Goal: Task Accomplishment & Management: Complete application form

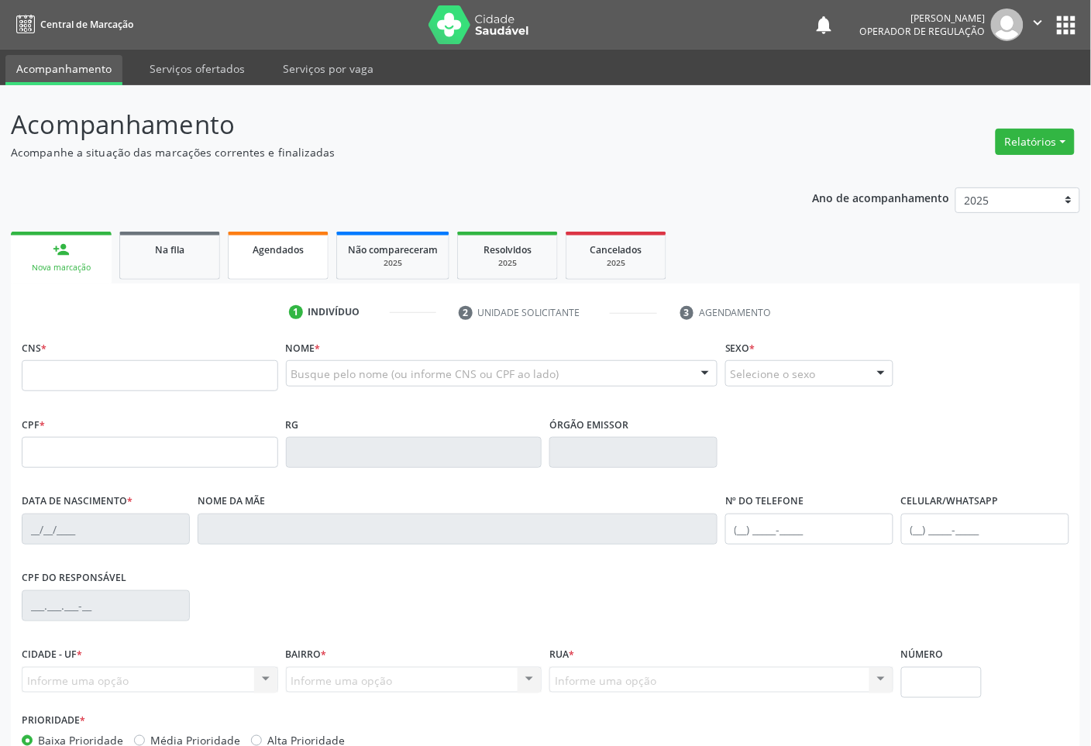
click at [307, 265] on link "Agendados" at bounding box center [278, 256] width 101 height 48
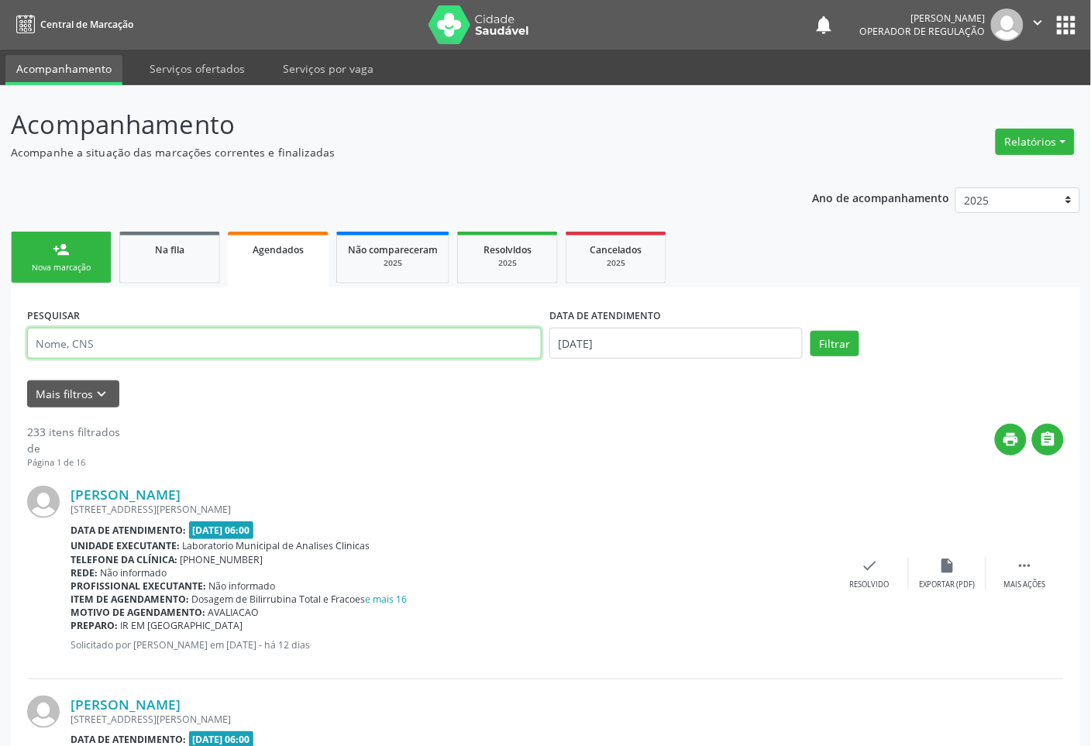
click at [261, 343] on input "text" at bounding box center [284, 343] width 515 height 31
paste input "[PERSON_NAME]"
type input "[PERSON_NAME]"
click at [811, 331] on button "Filtrar" at bounding box center [835, 344] width 49 height 26
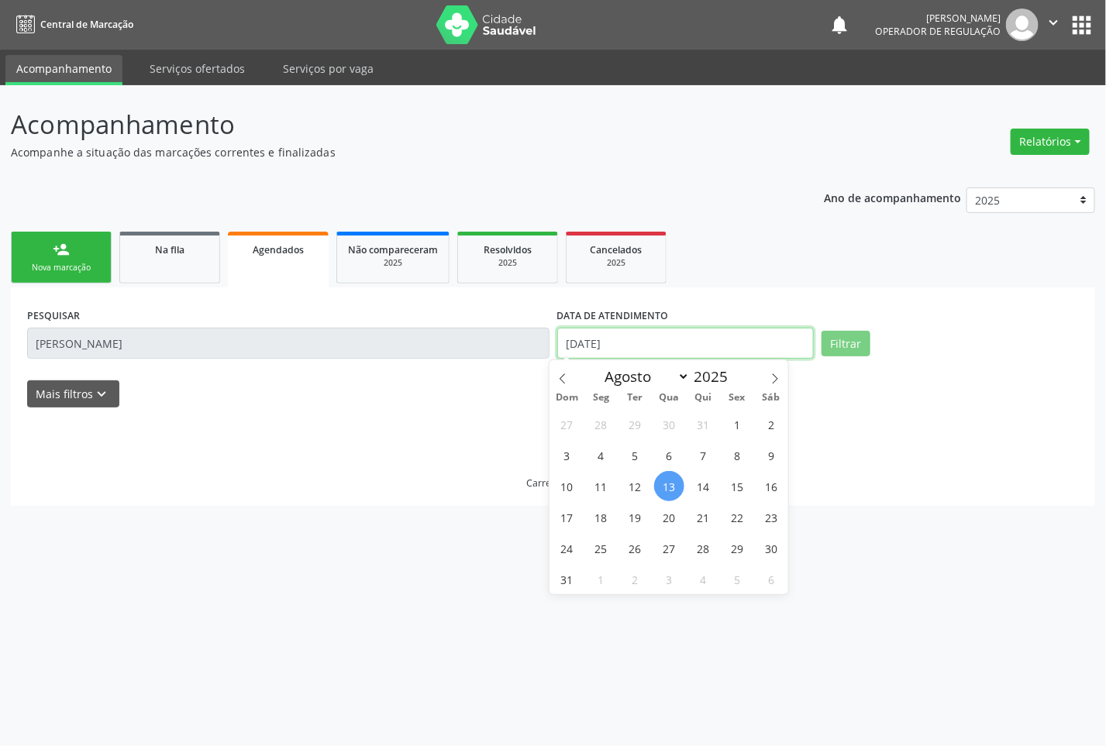
click at [690, 353] on input "[DATE]" at bounding box center [685, 343] width 257 height 31
click at [572, 574] on span "31" at bounding box center [567, 579] width 30 height 30
type input "[DATE]"
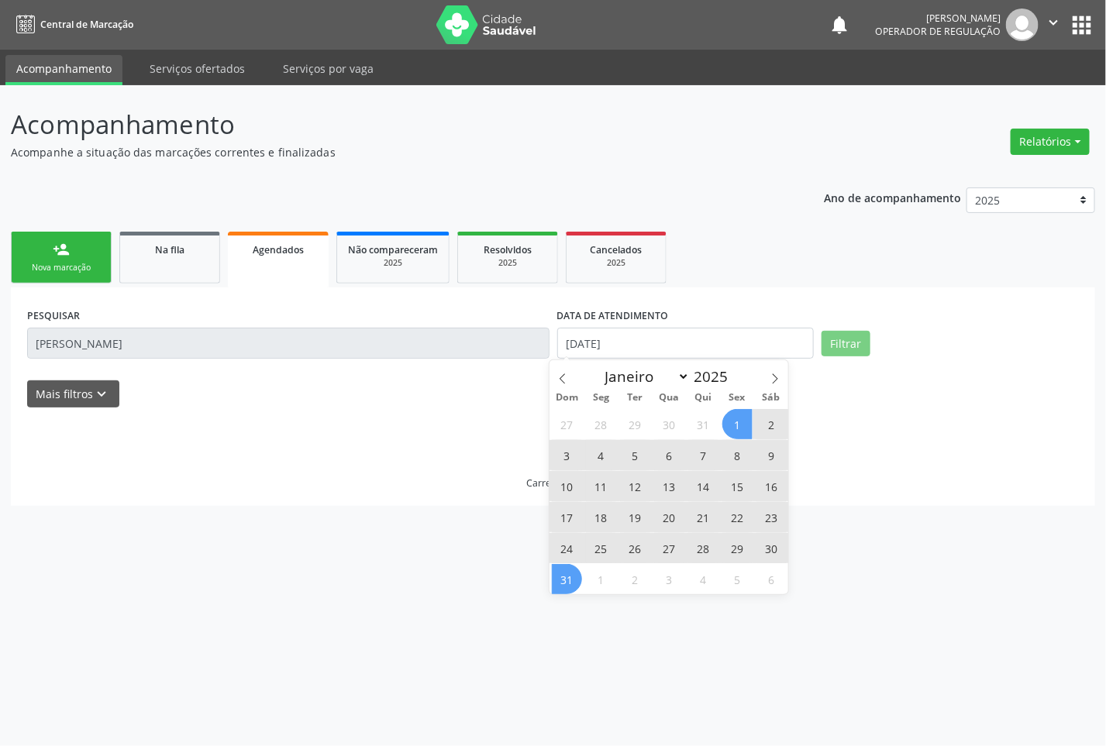
click at [725, 419] on span "1" at bounding box center [737, 424] width 30 height 30
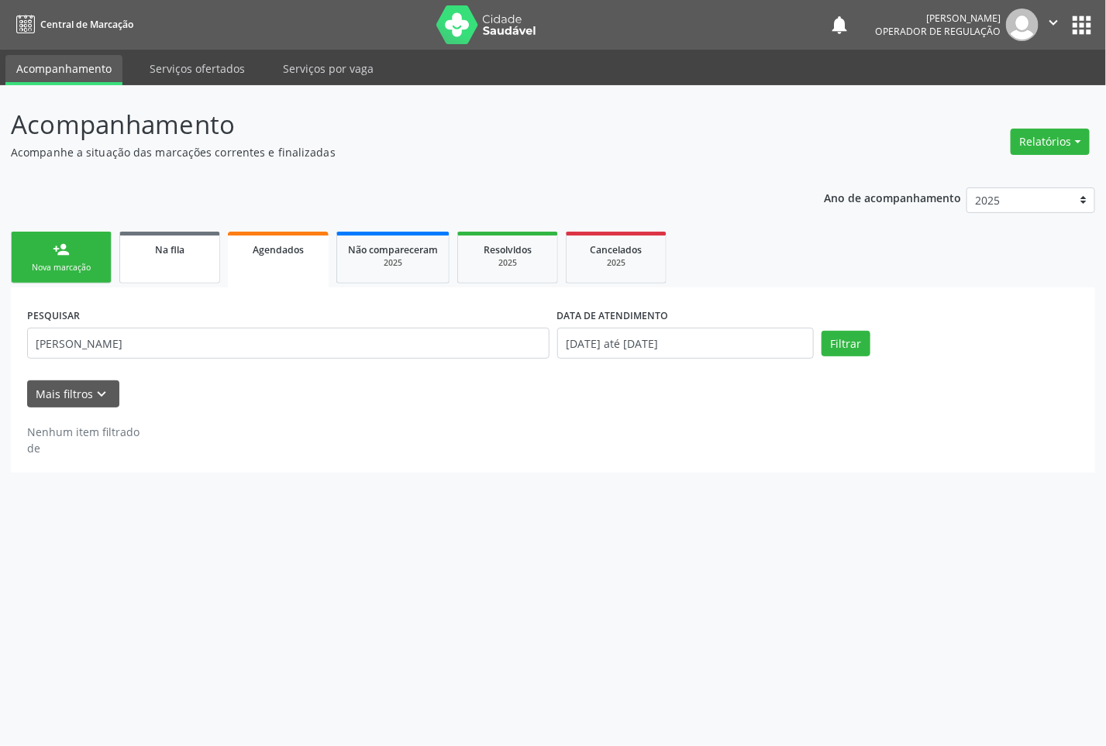
click at [191, 260] on link "Na fila" at bounding box center [169, 258] width 101 height 52
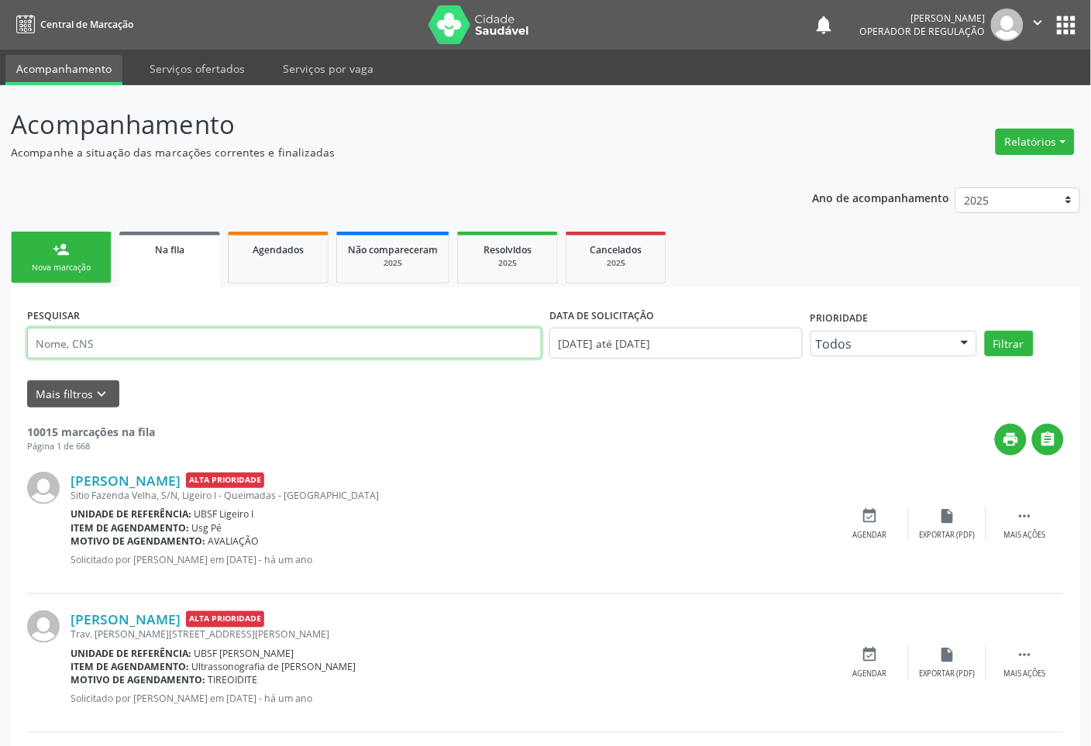
click at [85, 337] on input "text" at bounding box center [284, 343] width 515 height 31
paste input "[PERSON_NAME]"
type input "[PERSON_NAME]"
click at [985, 331] on button "Filtrar" at bounding box center [1009, 344] width 49 height 26
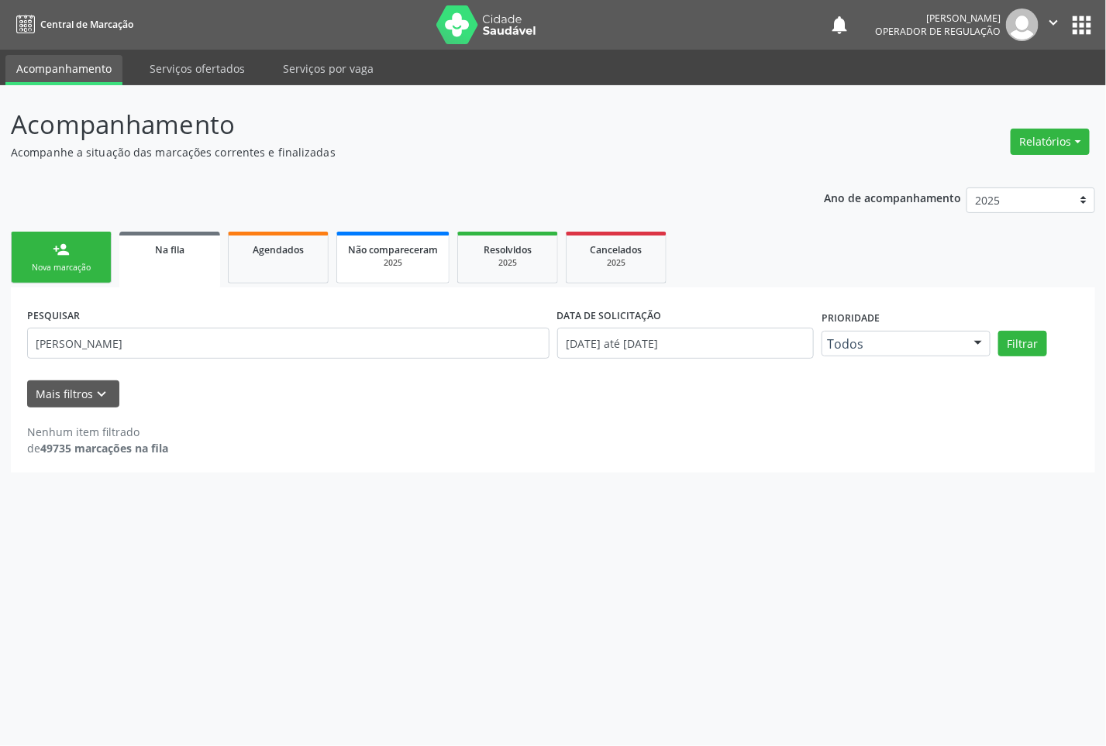
click at [446, 281] on link "Não compareceram 2025" at bounding box center [392, 258] width 113 height 52
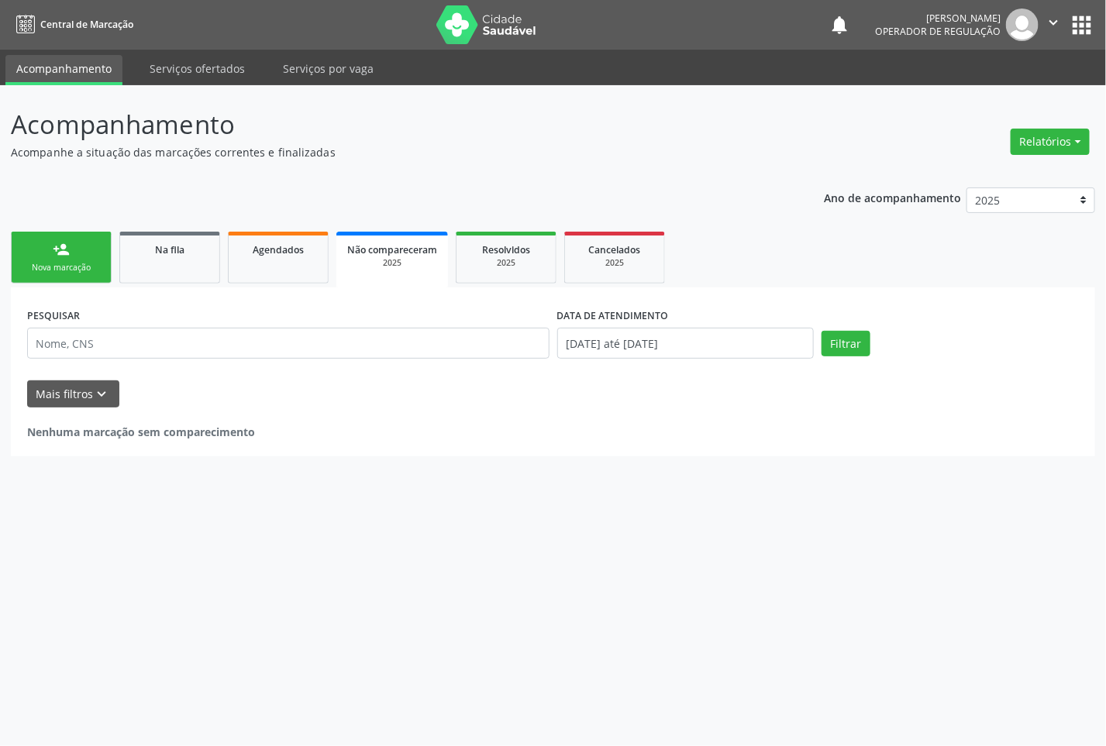
click at [64, 264] on div "Nova marcação" at bounding box center [61, 268] width 78 height 12
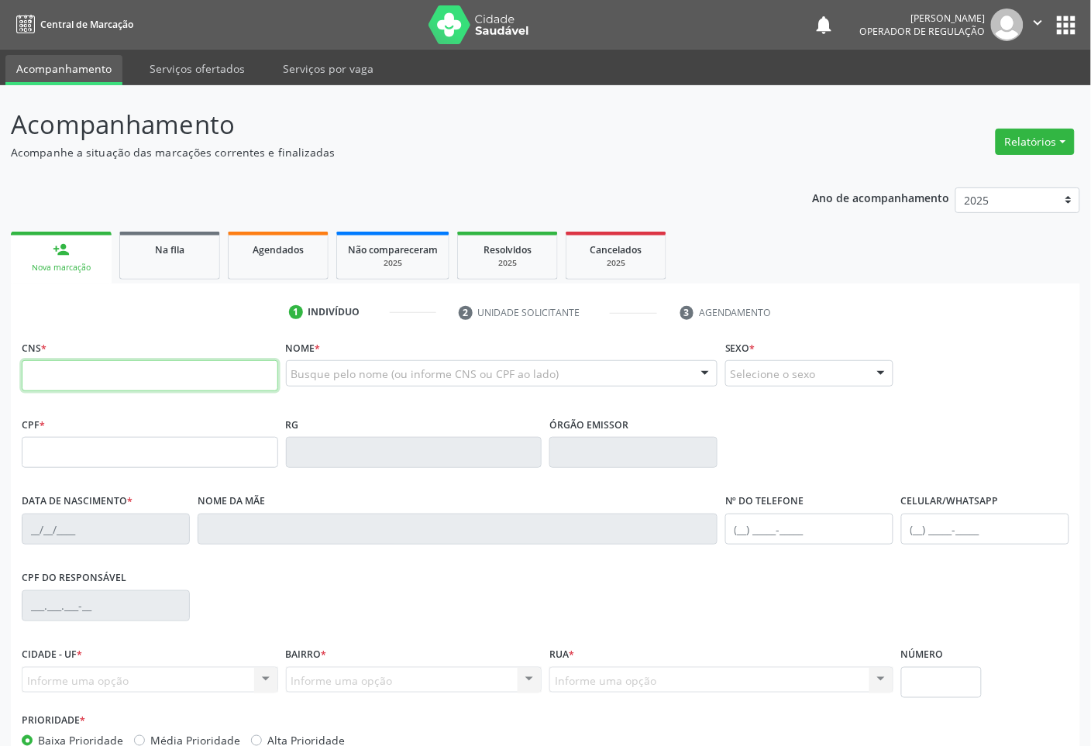
click at [184, 382] on input "text" at bounding box center [150, 375] width 257 height 31
type input "705 0076 8816 9653"
type input "376.936.384-15"
type input "[DATE]"
type input "[PERSON_NAME]"
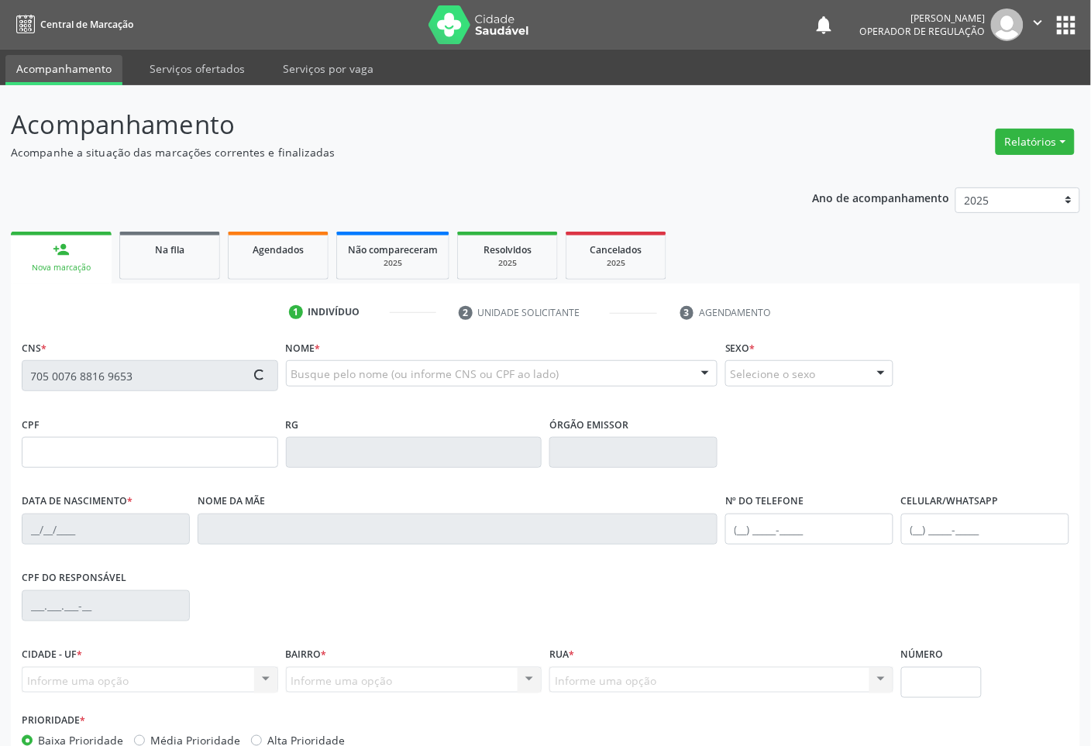
type input "[PHONE_NUMBER]"
type input "716.856.754-33"
type input "S/N"
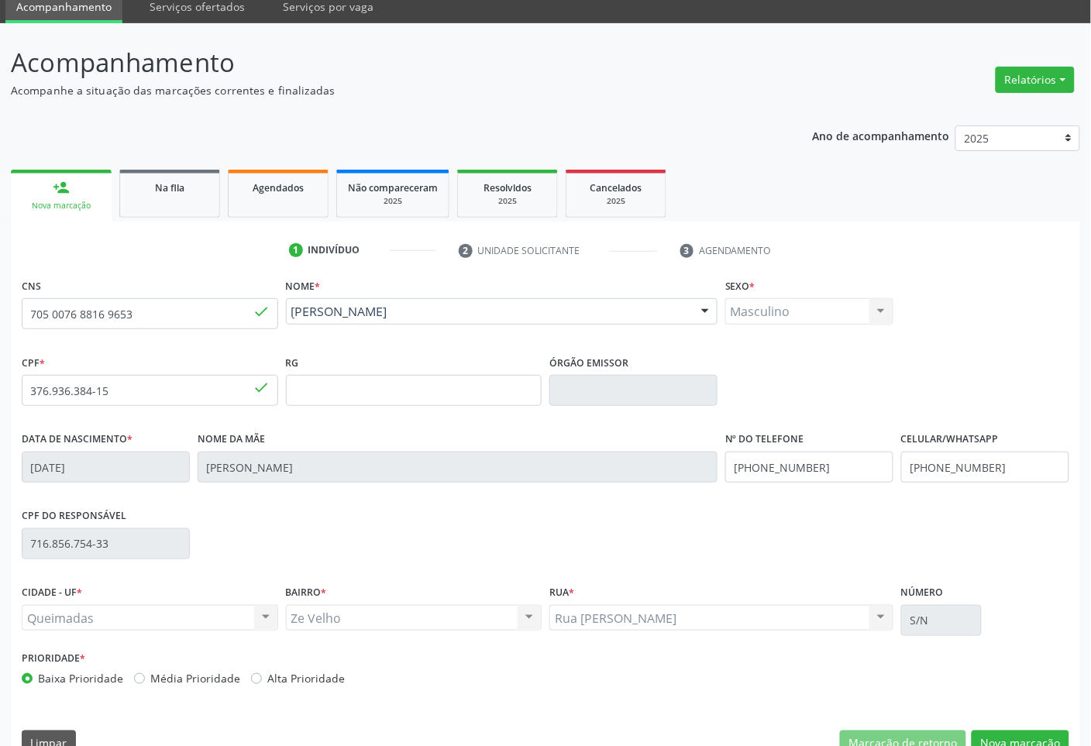
scroll to position [94, 0]
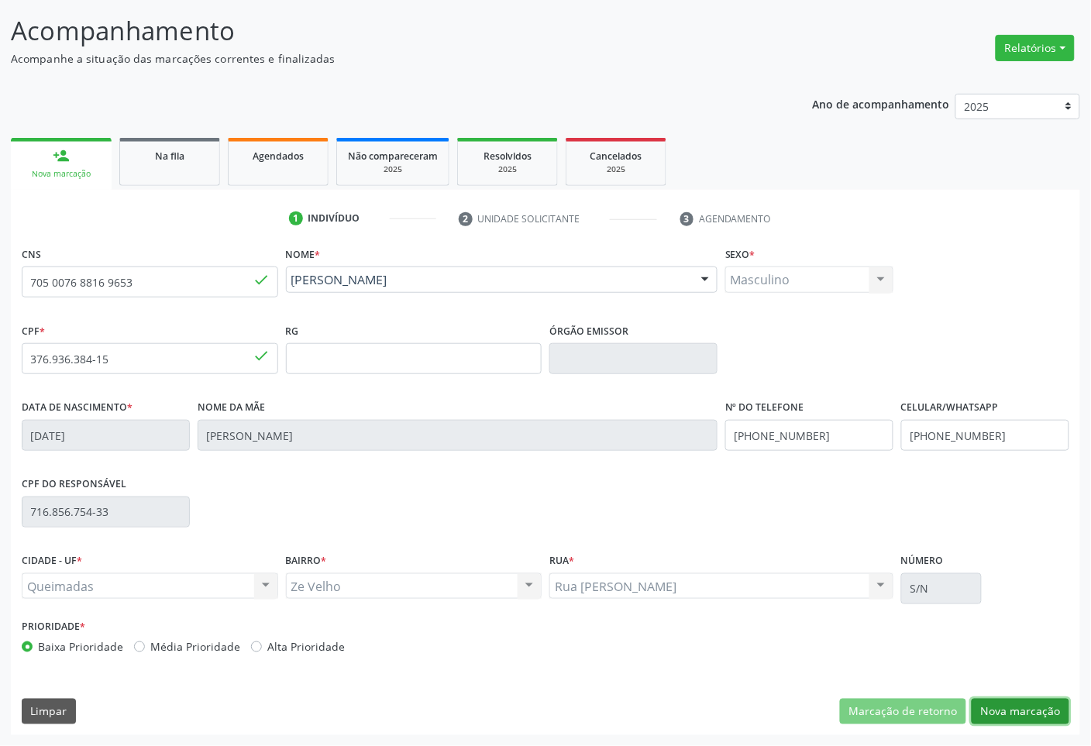
drag, startPoint x: 1006, startPoint y: 698, endPoint x: 616, endPoint y: 603, distance: 401.3
click at [1008, 700] on button "Nova marcação" at bounding box center [1021, 712] width 98 height 26
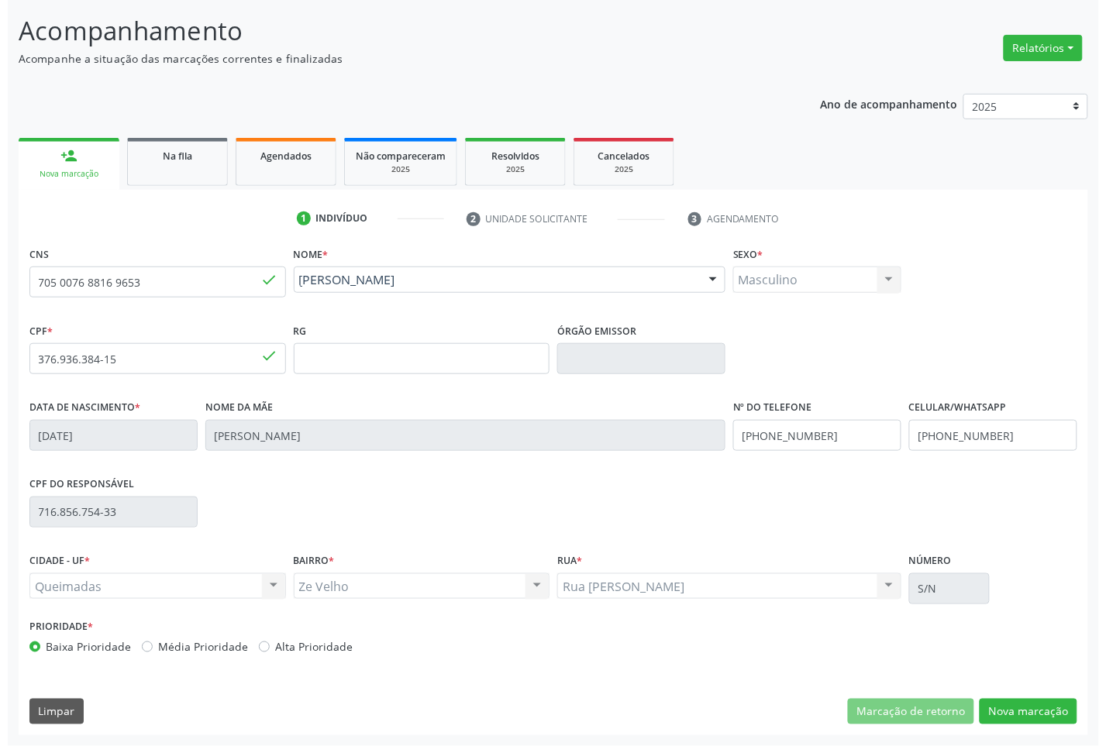
scroll to position [0, 0]
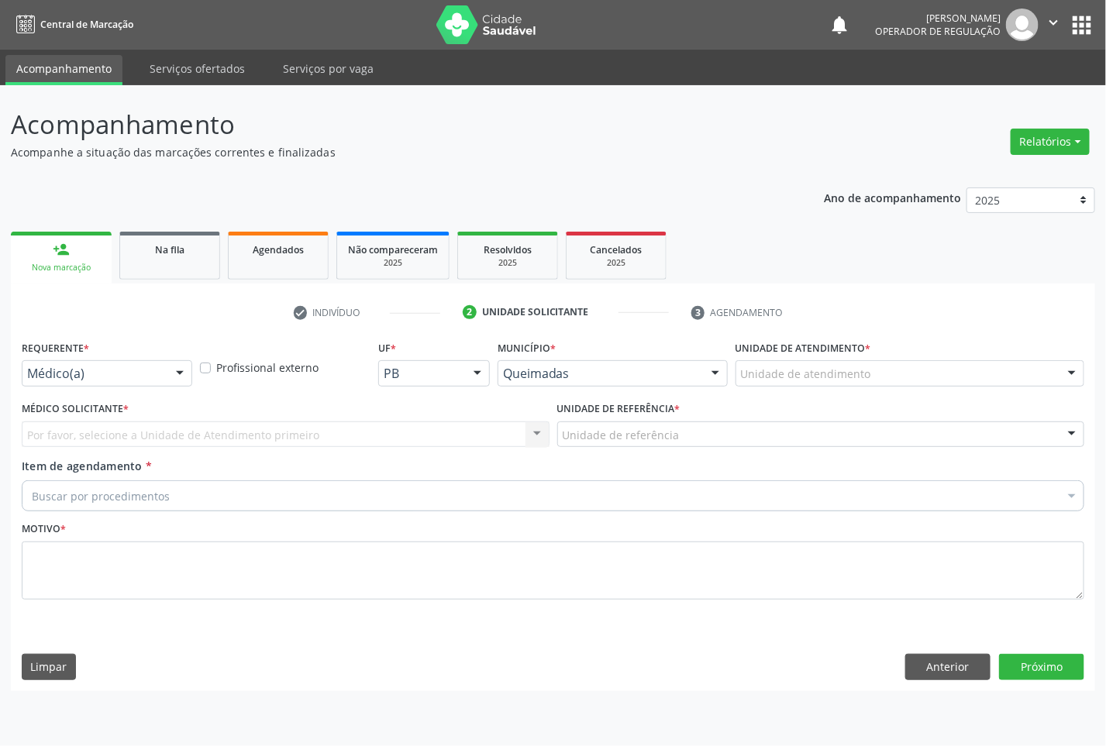
drag, startPoint x: 157, startPoint y: 377, endPoint x: 149, endPoint y: 436, distance: 60.2
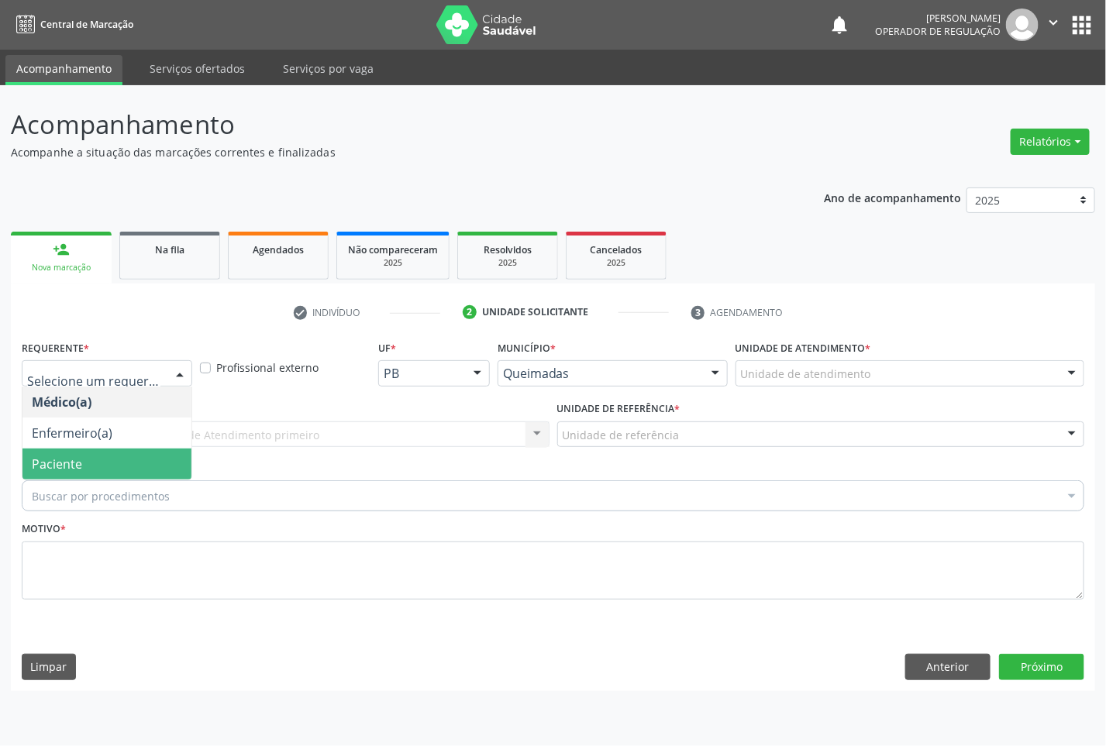
click at [136, 455] on span "Paciente" at bounding box center [106, 464] width 169 height 31
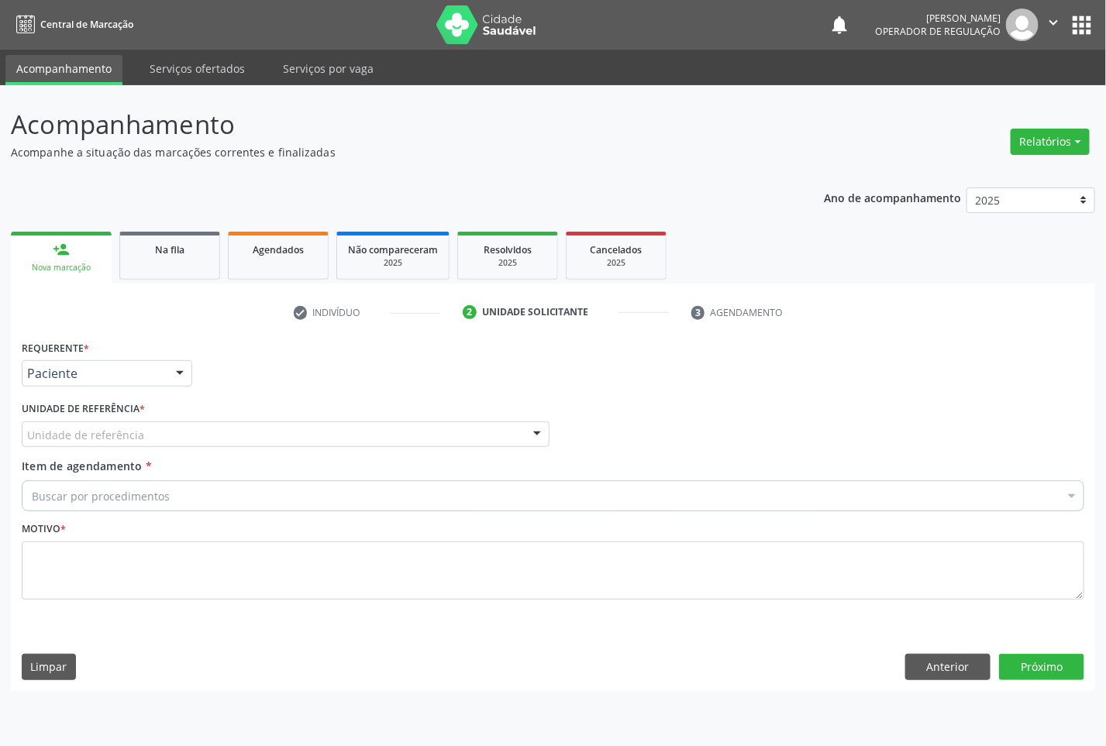
click at [262, 419] on div "Unidade de referência * Unidade de referência UBSF Ligeiro II UBSF Saulo Leal […" at bounding box center [286, 423] width 528 height 50
click at [268, 428] on div "Unidade de referência" at bounding box center [286, 435] width 528 height 26
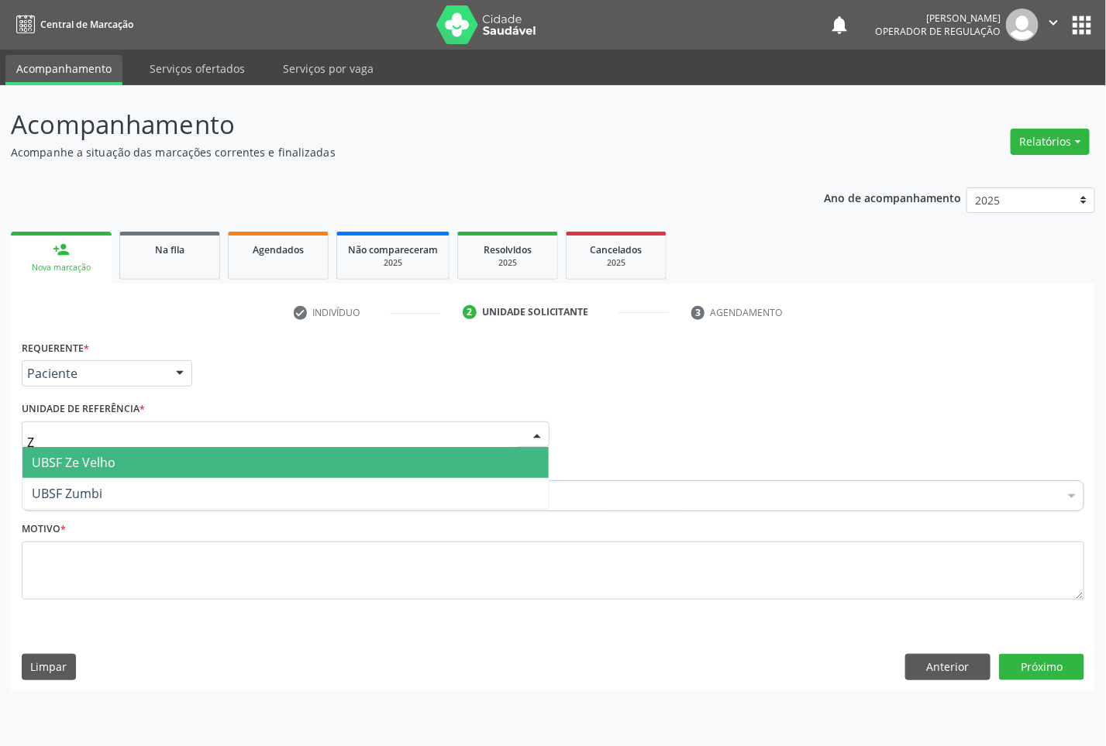
type input "ZE"
click at [253, 459] on span "UBSF Ze Velho" at bounding box center [285, 462] width 526 height 31
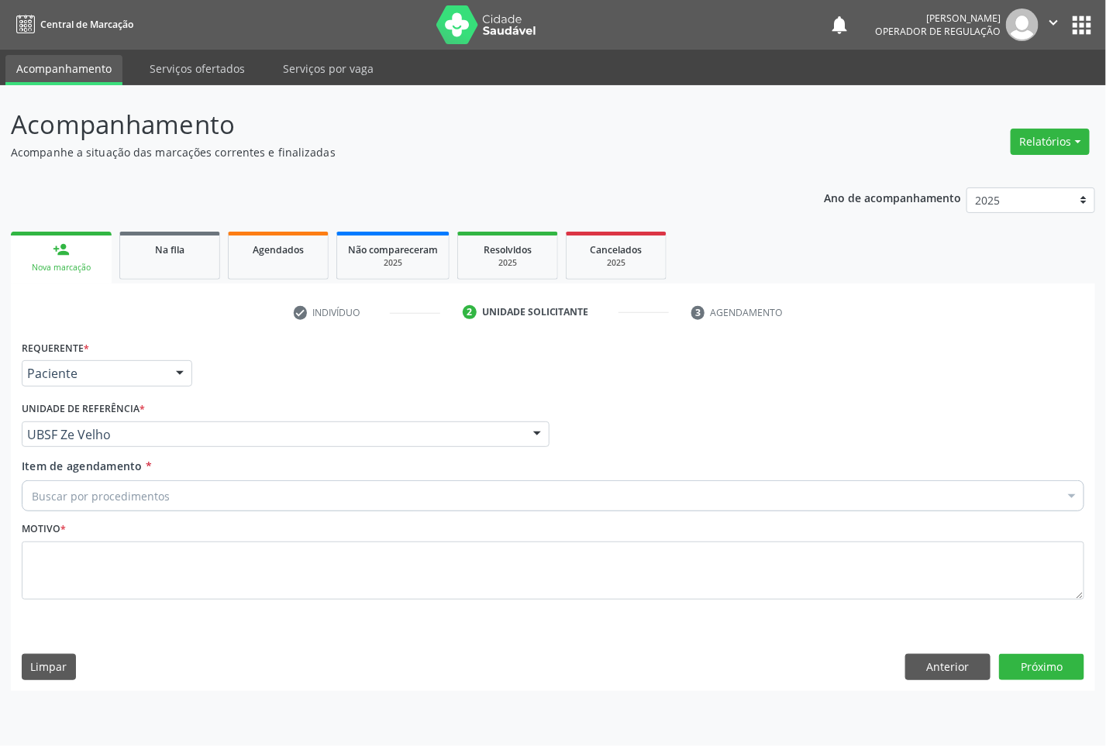
click at [249, 502] on div "Buscar por procedimentos" at bounding box center [553, 496] width 1063 height 31
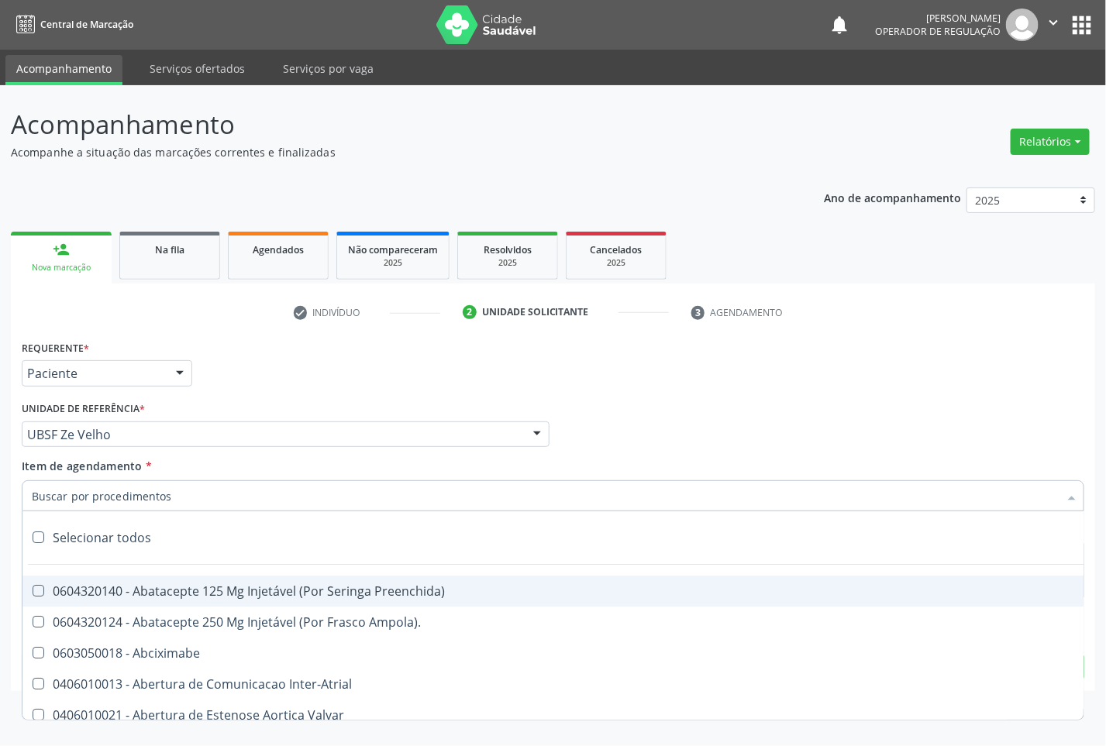
paste input "OFTALMOLOGISTA"
type input "OFTALMOLOGISTA"
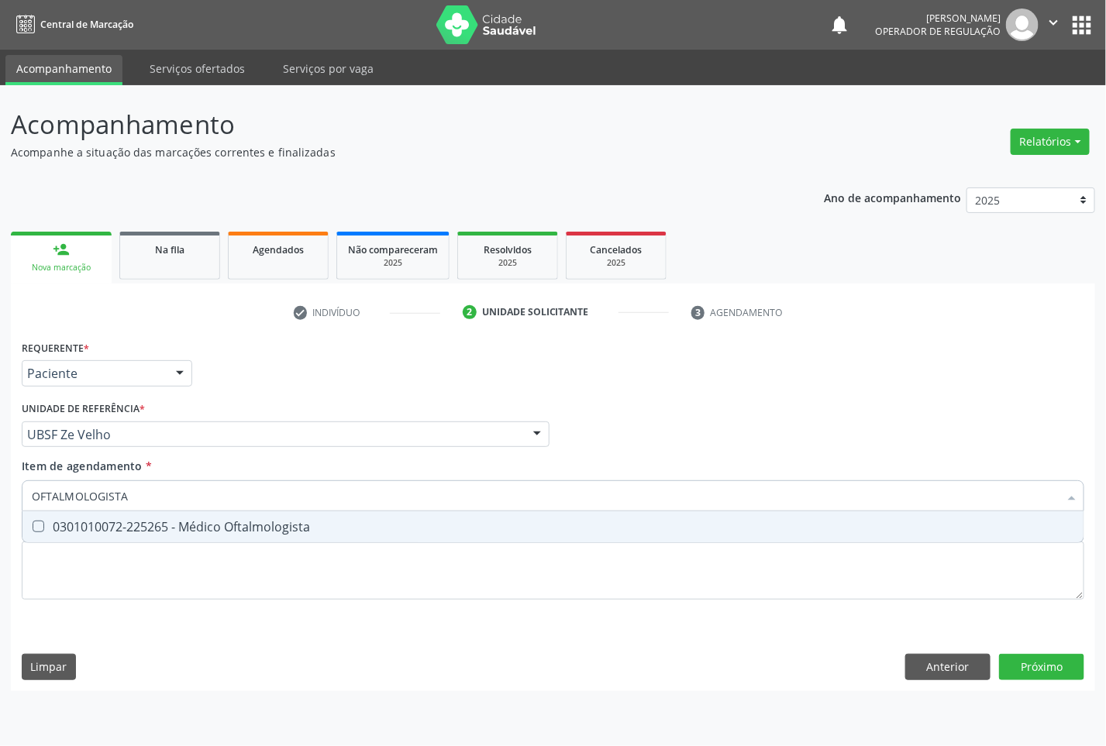
drag, startPoint x: 265, startPoint y: 528, endPoint x: 268, endPoint y: 509, distance: 18.9
click at [265, 525] on div "0301010072-225265 - Médico Oftalmologista" at bounding box center [553, 527] width 1042 height 12
checkbox Oftalmologista "true"
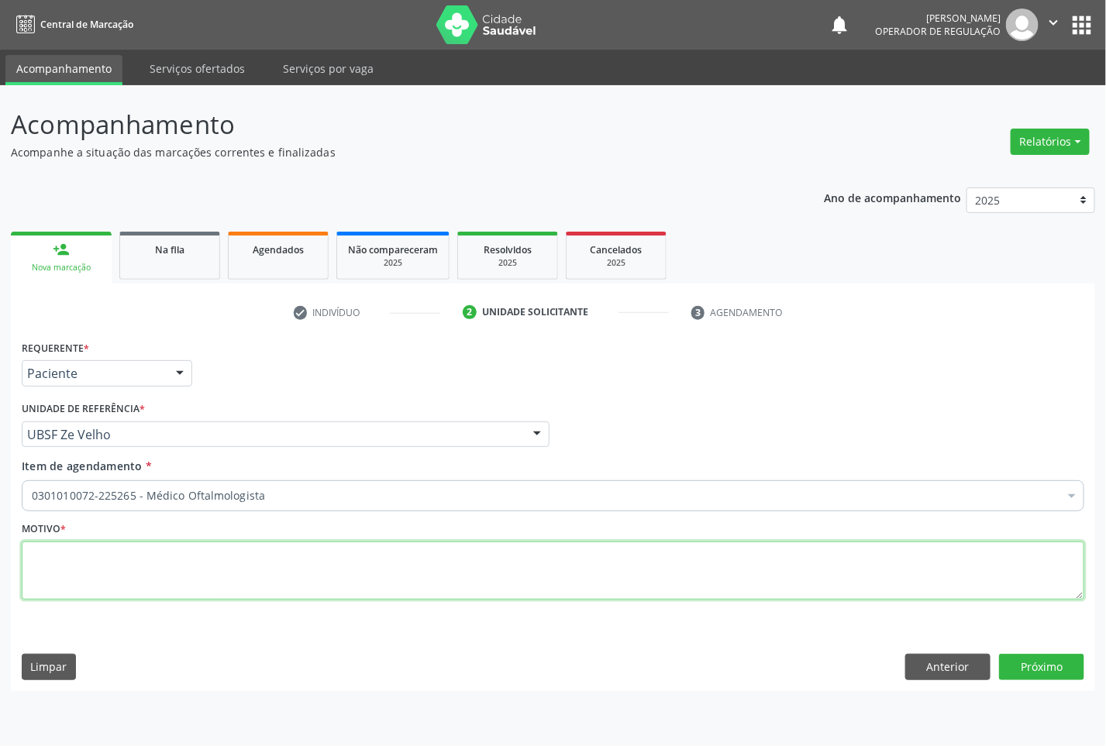
paste textarea "CONSULTA 07/2025"
click at [275, 556] on textarea at bounding box center [553, 571] width 1063 height 59
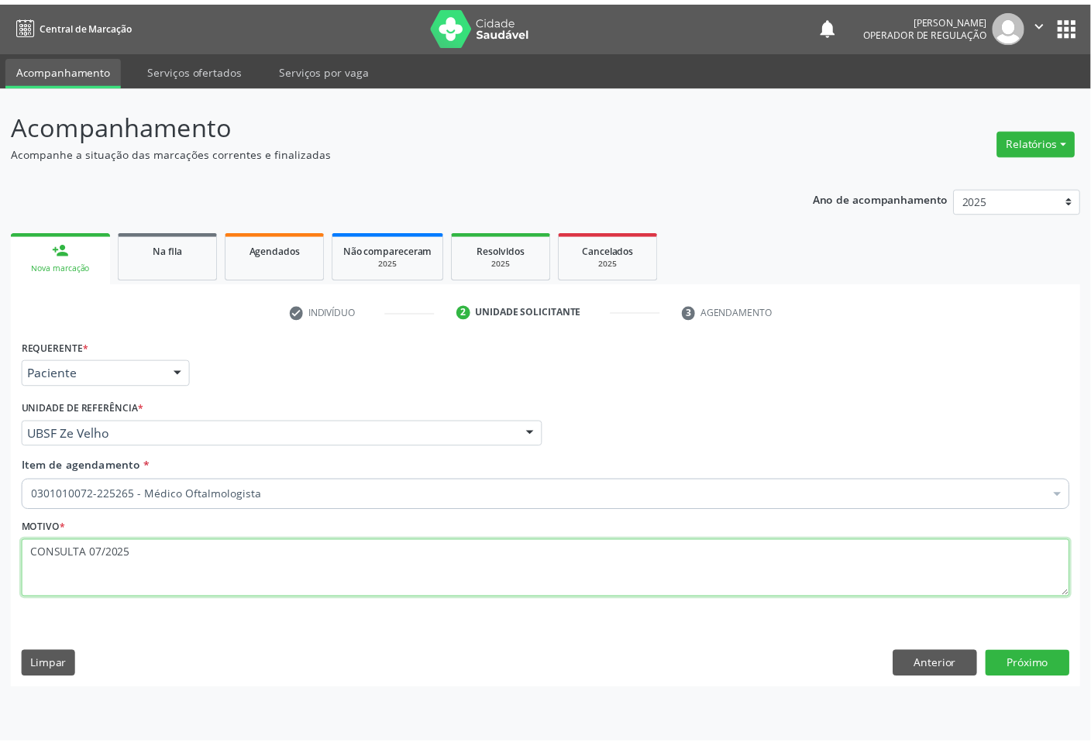
scroll to position [12, 0]
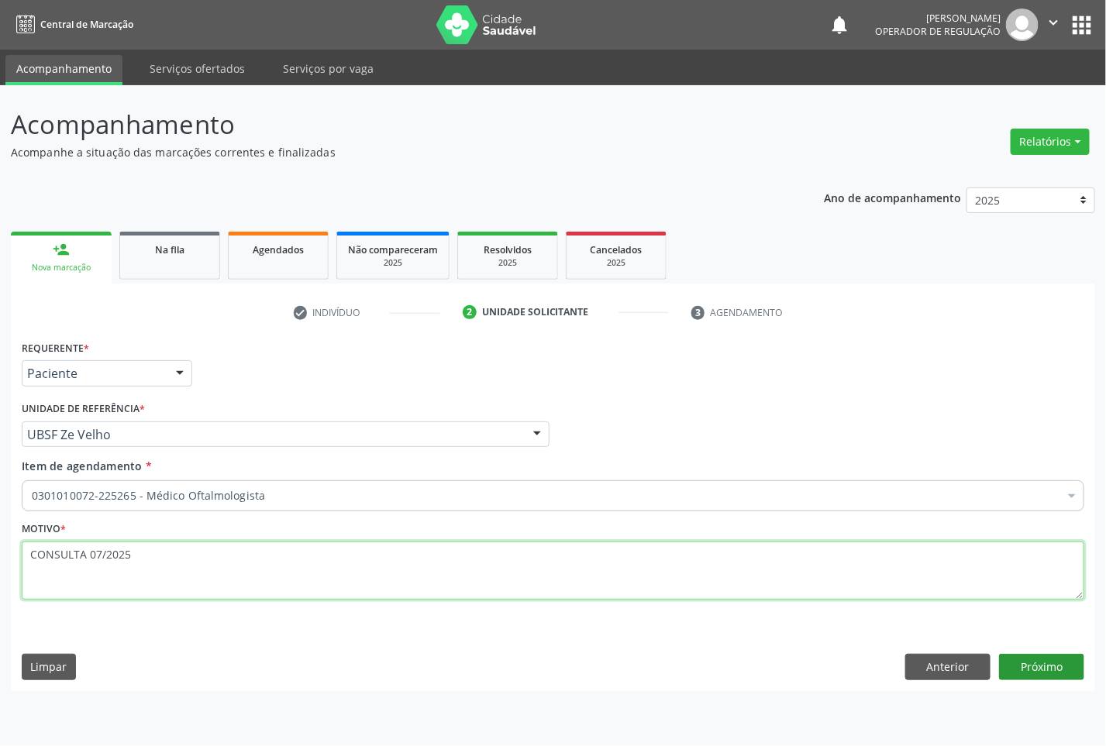
type textarea "CONSULTA 07/2025"
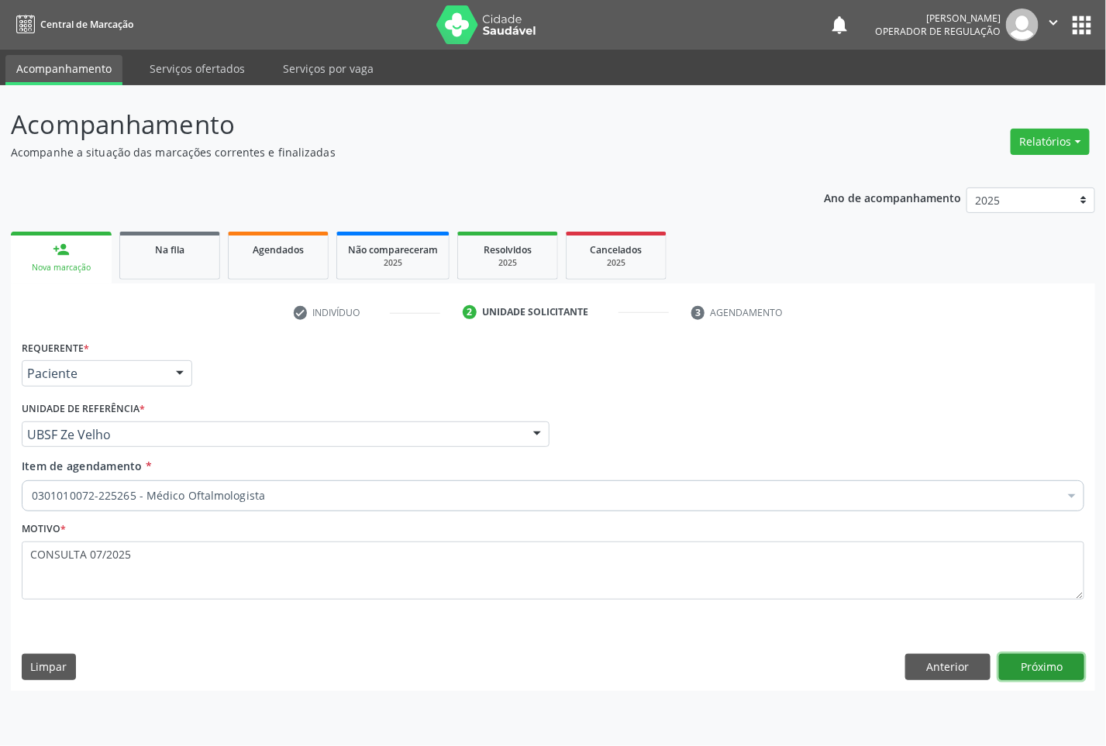
click at [1063, 657] on button "Próximo" at bounding box center [1041, 667] width 85 height 26
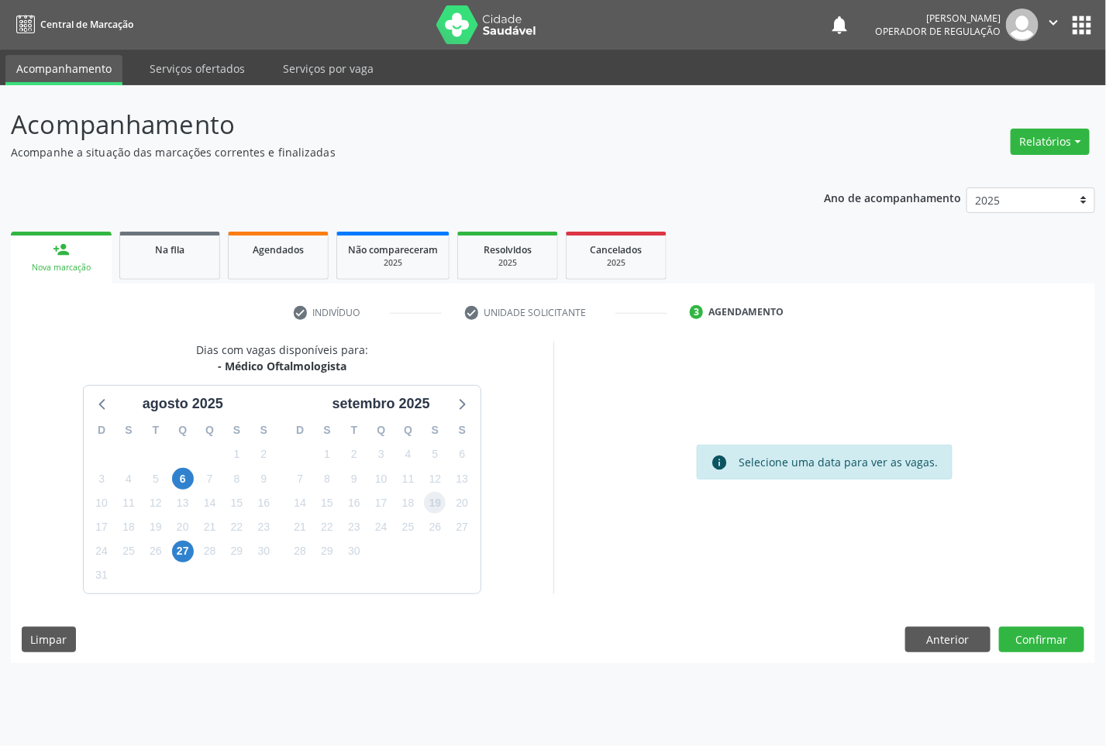
click at [426, 509] on span "19" at bounding box center [435, 503] width 22 height 22
click at [1032, 632] on button "Confirmar" at bounding box center [1041, 640] width 85 height 26
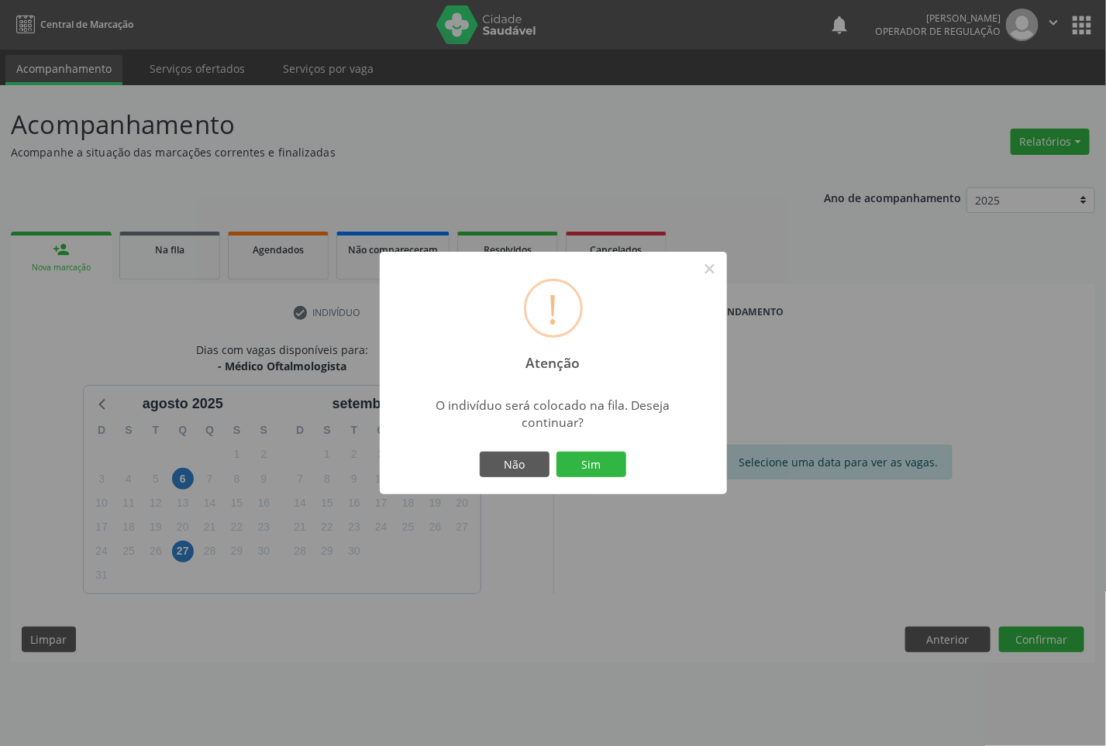
click at [556, 452] on button "Sim" at bounding box center [591, 465] width 70 height 26
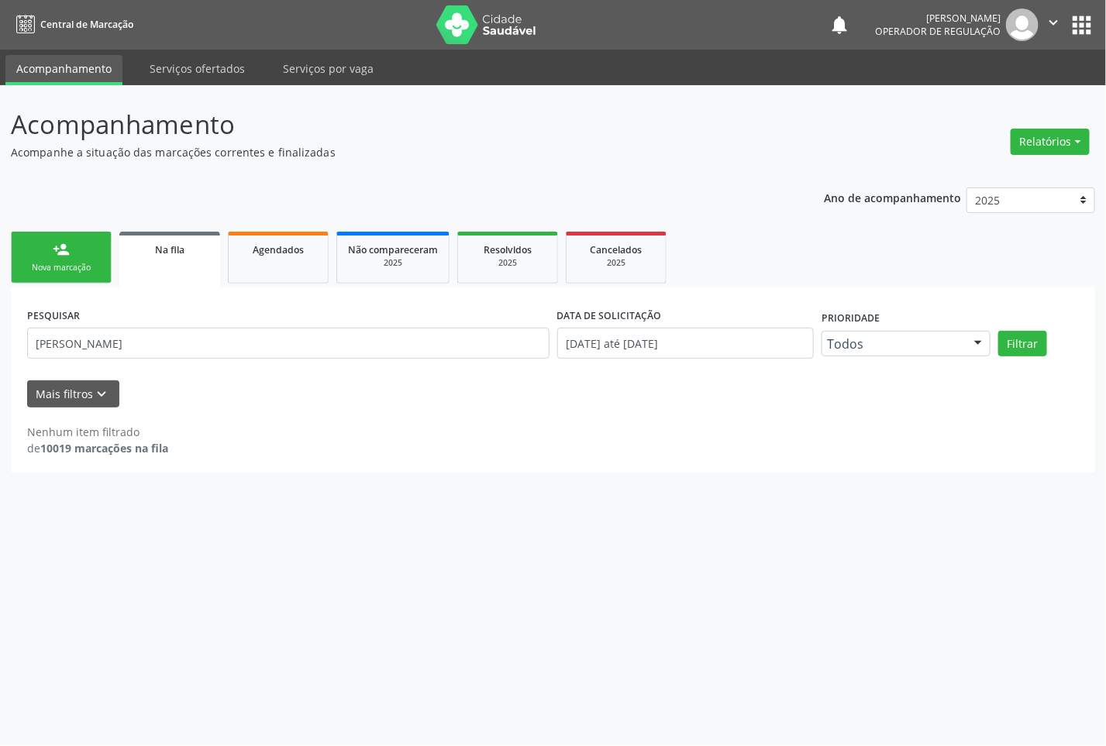
click at [49, 257] on link "person_add Nova marcação" at bounding box center [61, 258] width 101 height 52
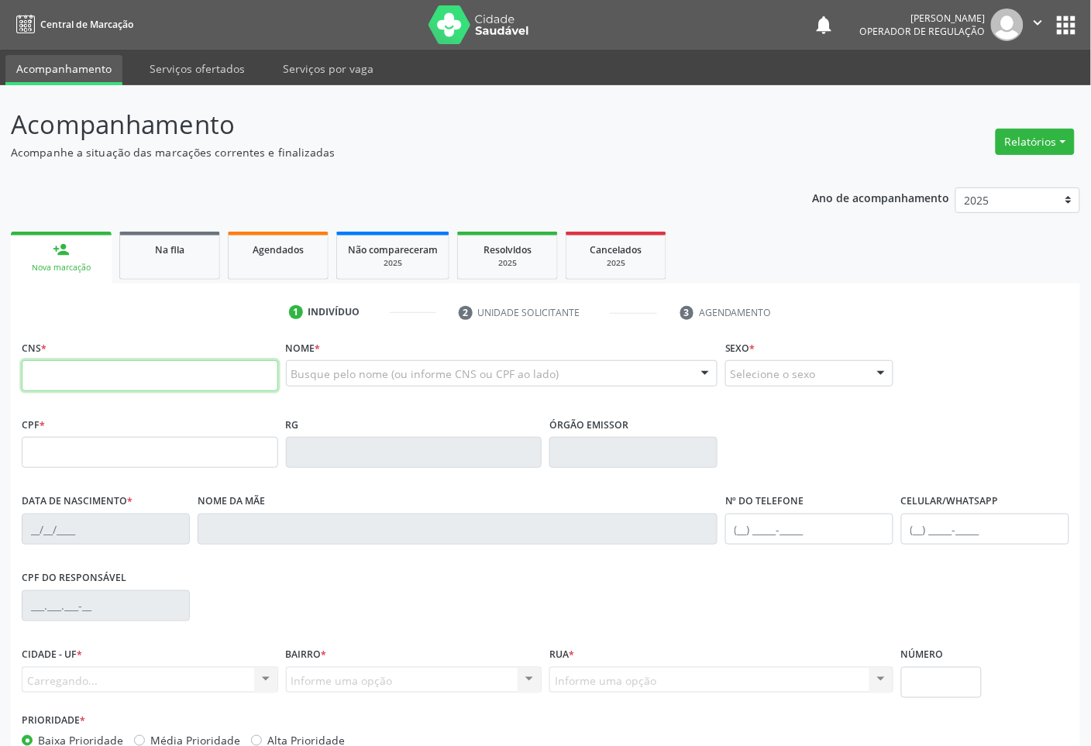
click at [132, 376] on input "text" at bounding box center [150, 375] width 257 height 31
type input "705 3014 7486 7890"
type input "122.488.404-38"
type input "[DATE]"
type input "Hosany [PERSON_NAME]"
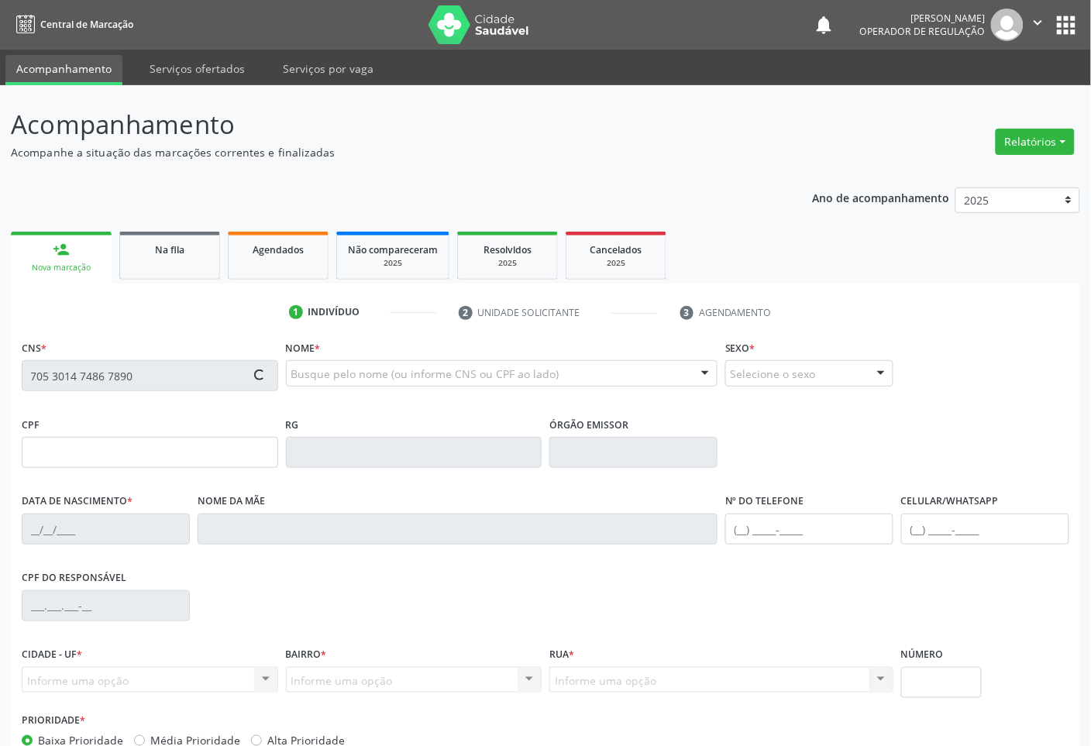
type input "[PHONE_NUMBER]"
type input "S/N"
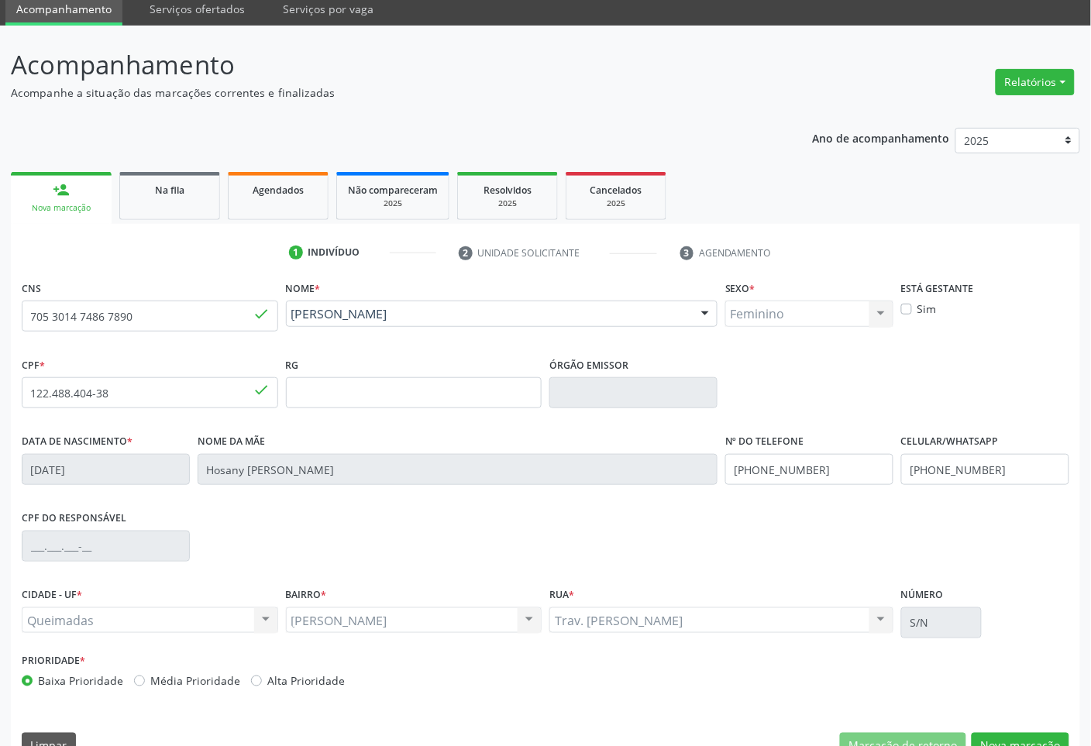
scroll to position [94, 0]
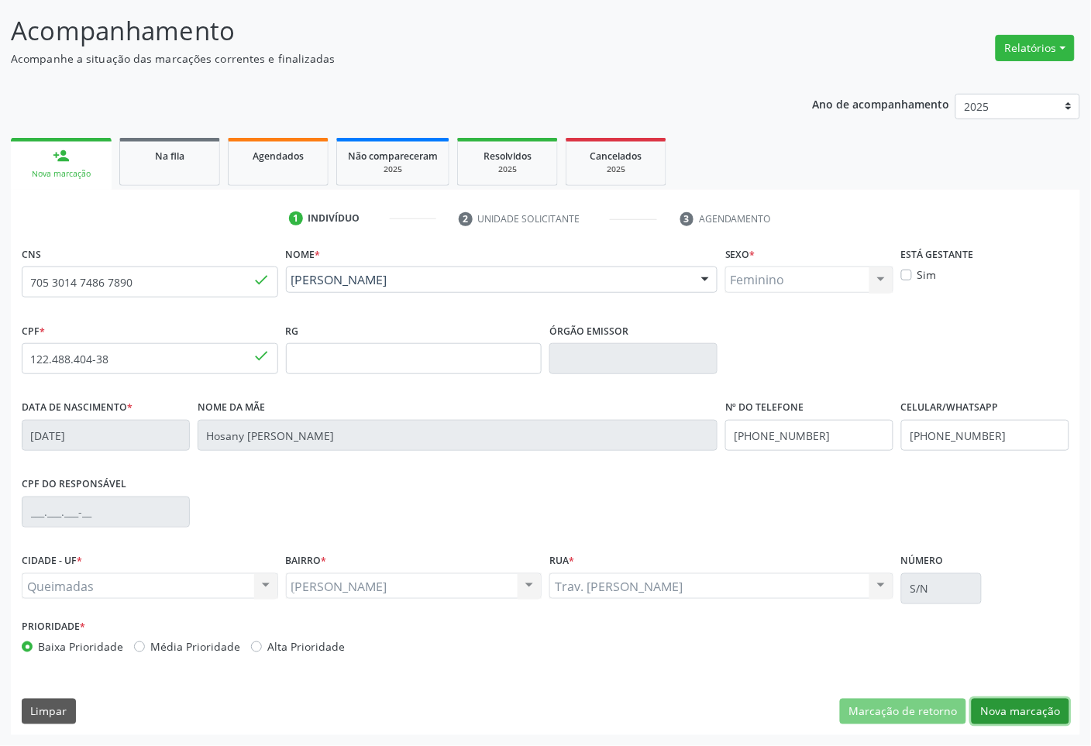
click at [1005, 700] on button "Nova marcação" at bounding box center [1021, 712] width 98 height 26
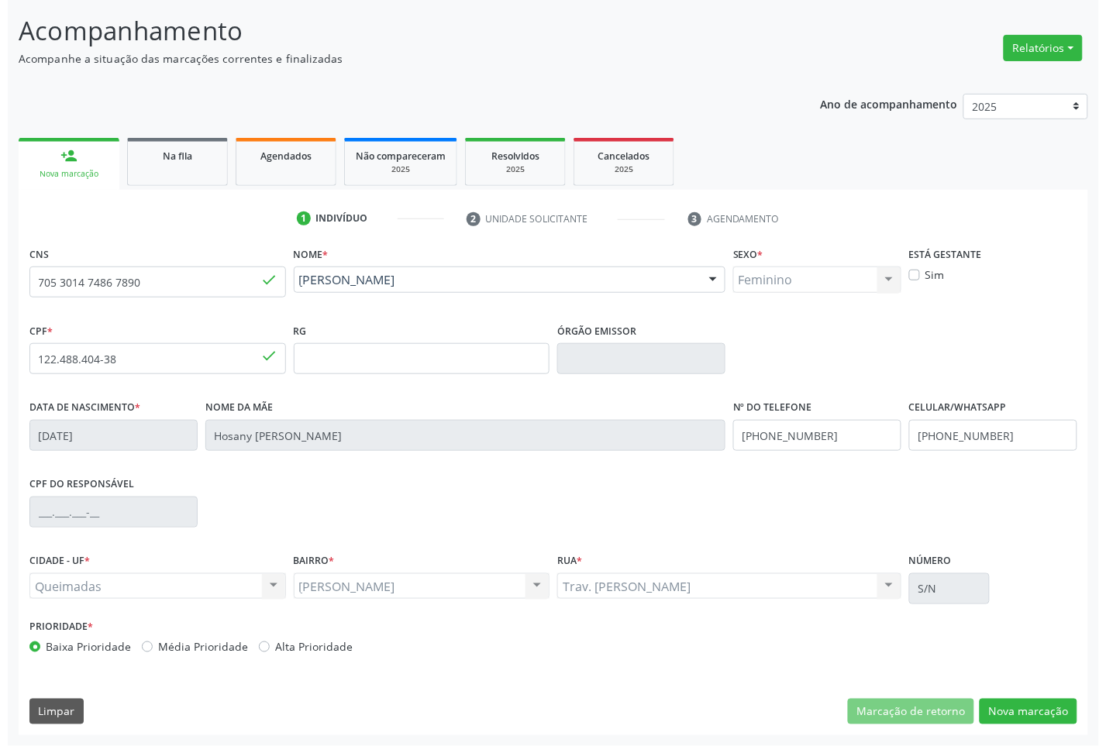
scroll to position [0, 0]
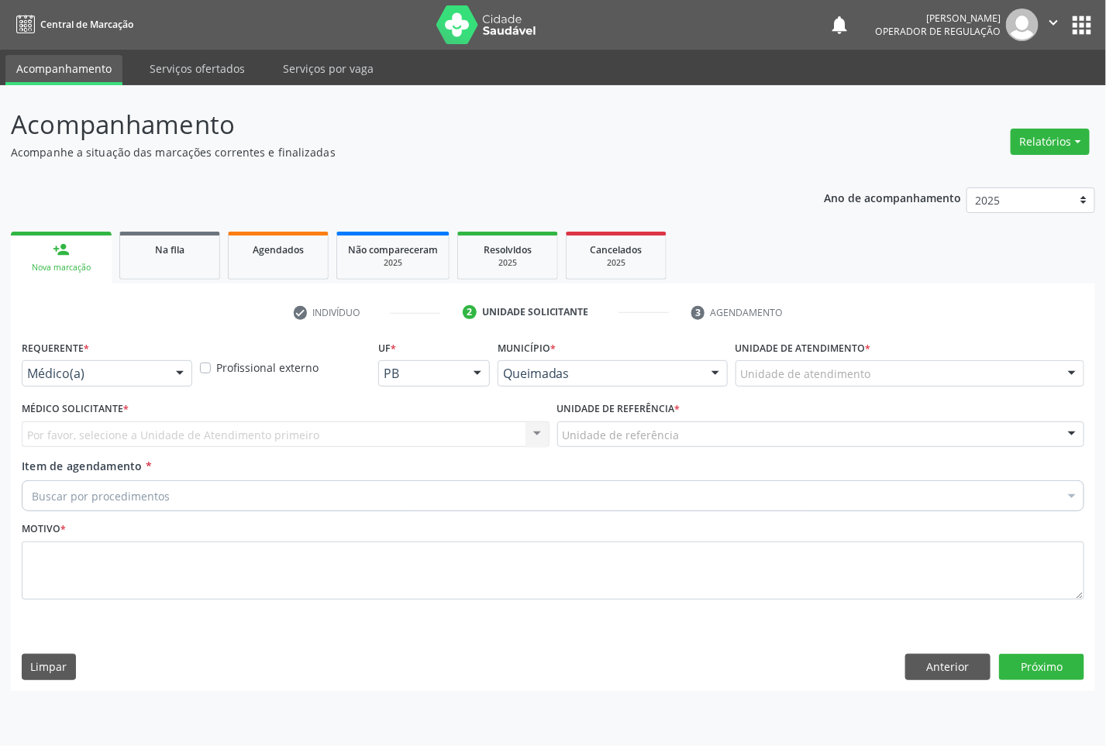
drag, startPoint x: 150, startPoint y: 376, endPoint x: 150, endPoint y: 397, distance: 20.9
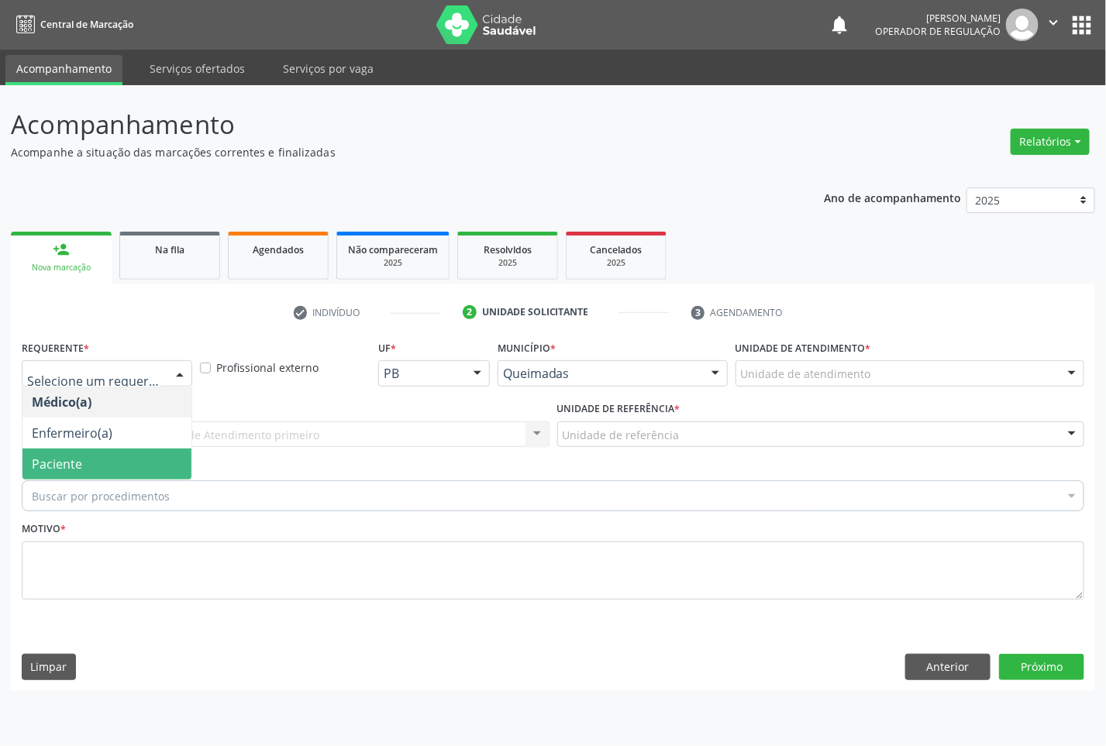
click at [141, 459] on span "Paciente" at bounding box center [106, 464] width 169 height 31
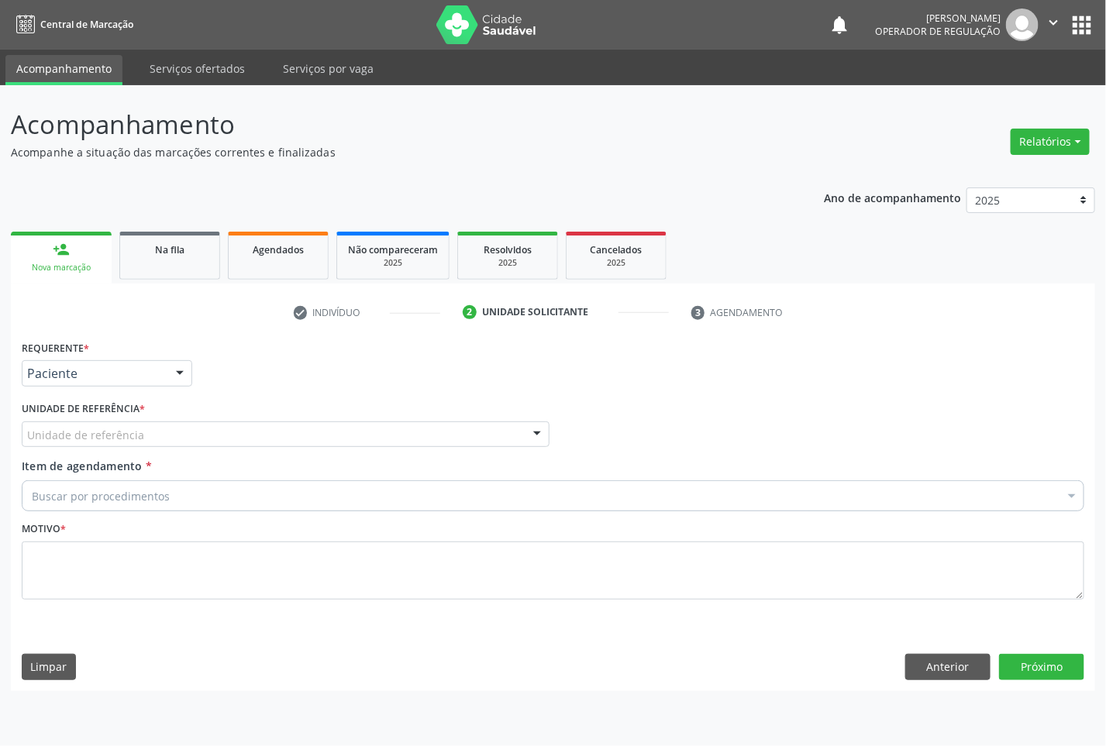
click at [171, 442] on div "Unidade de referência" at bounding box center [286, 435] width 528 height 26
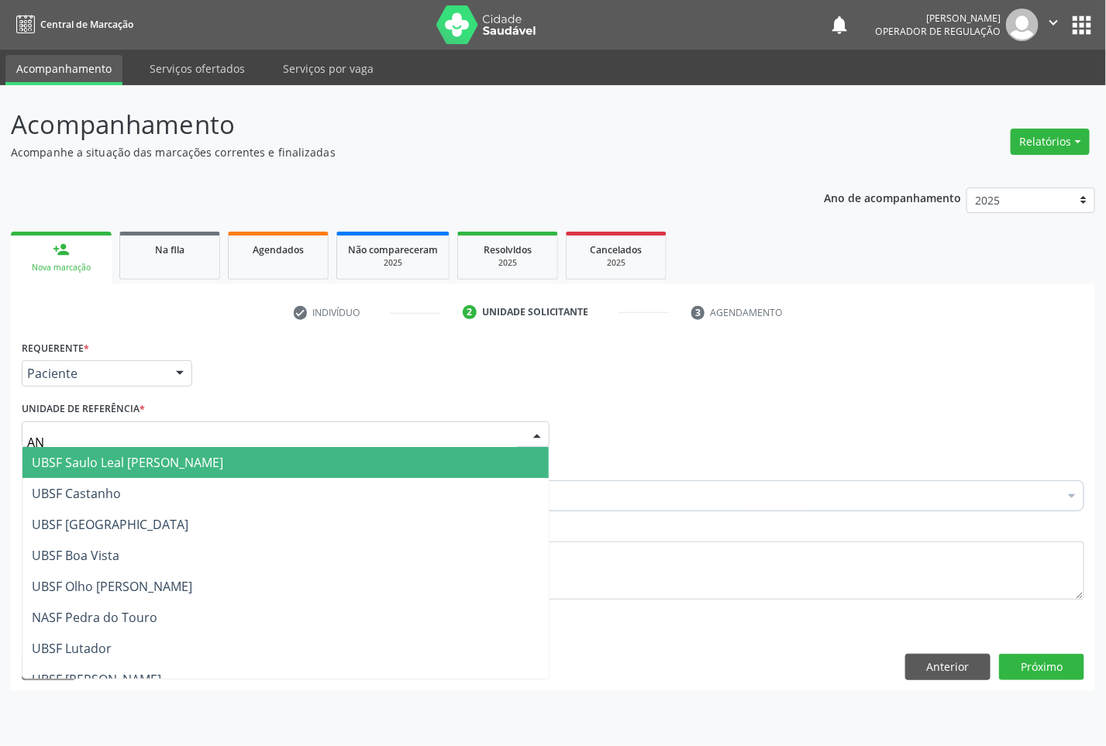
type input "ANI"
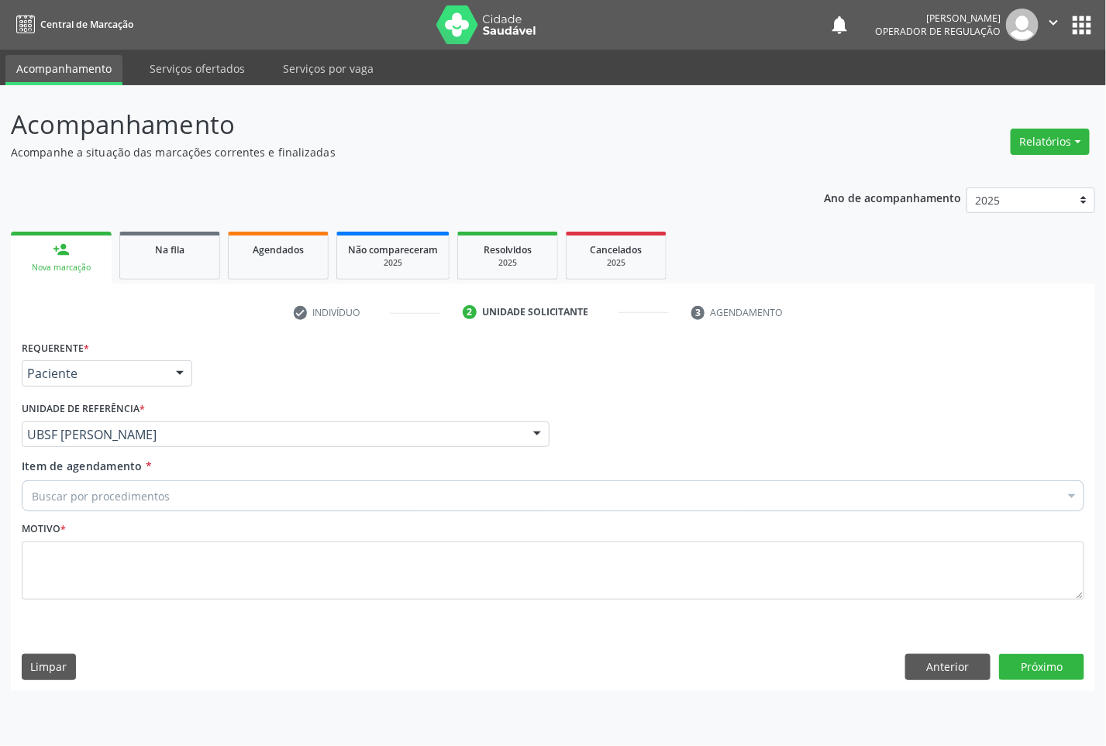
click at [200, 494] on div "Buscar por procedimentos" at bounding box center [553, 496] width 1063 height 31
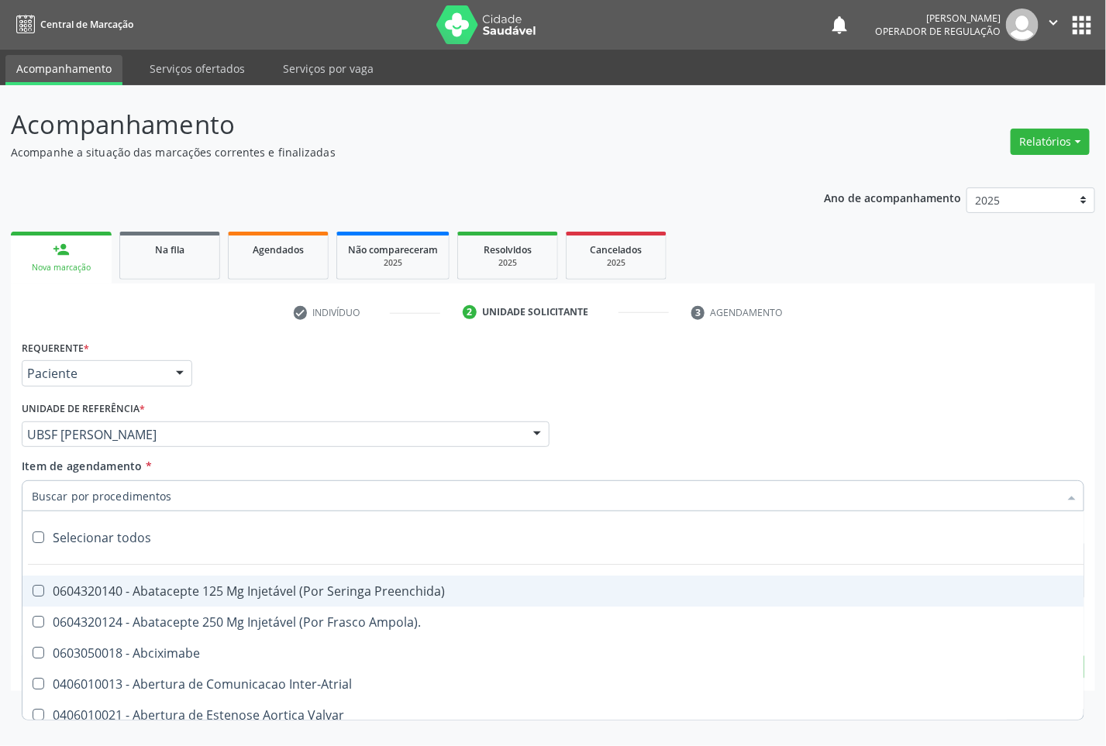
click at [714, 384] on div "Requerente * Paciente Médico(a) Enfermeiro(a) Paciente Nenhum resultado encontr…" at bounding box center [553, 366] width 1070 height 60
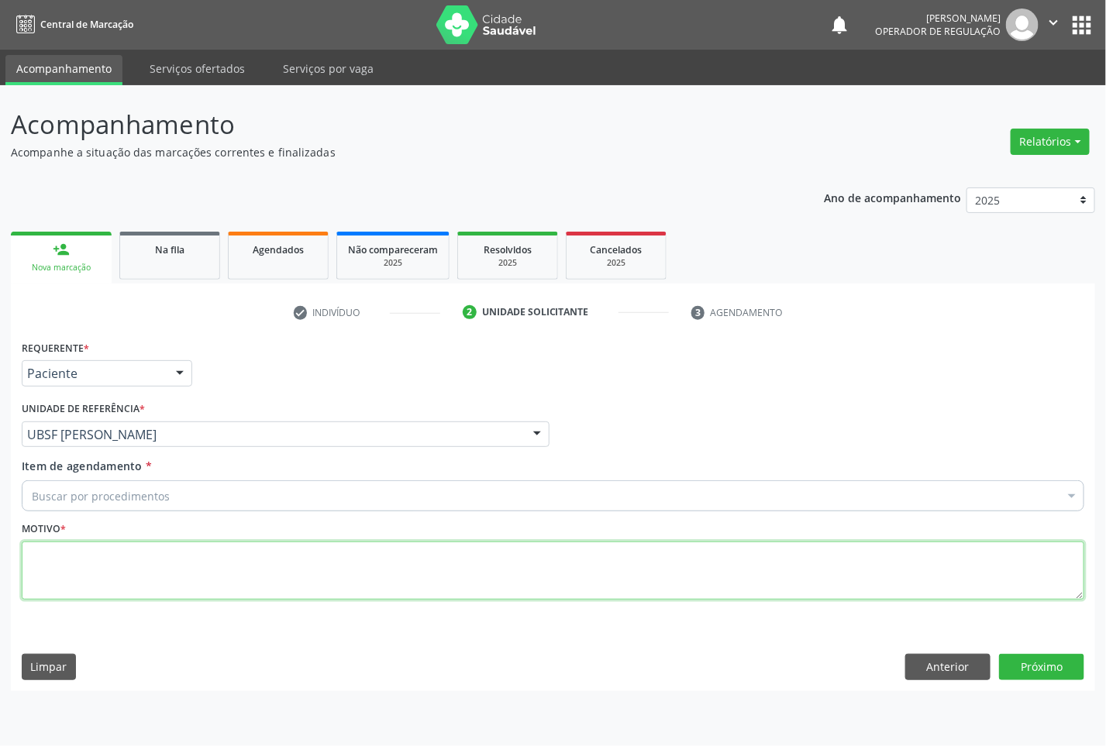
click at [763, 591] on textarea at bounding box center [553, 571] width 1063 height 59
paste textarea "CONSULTA 07/2025"
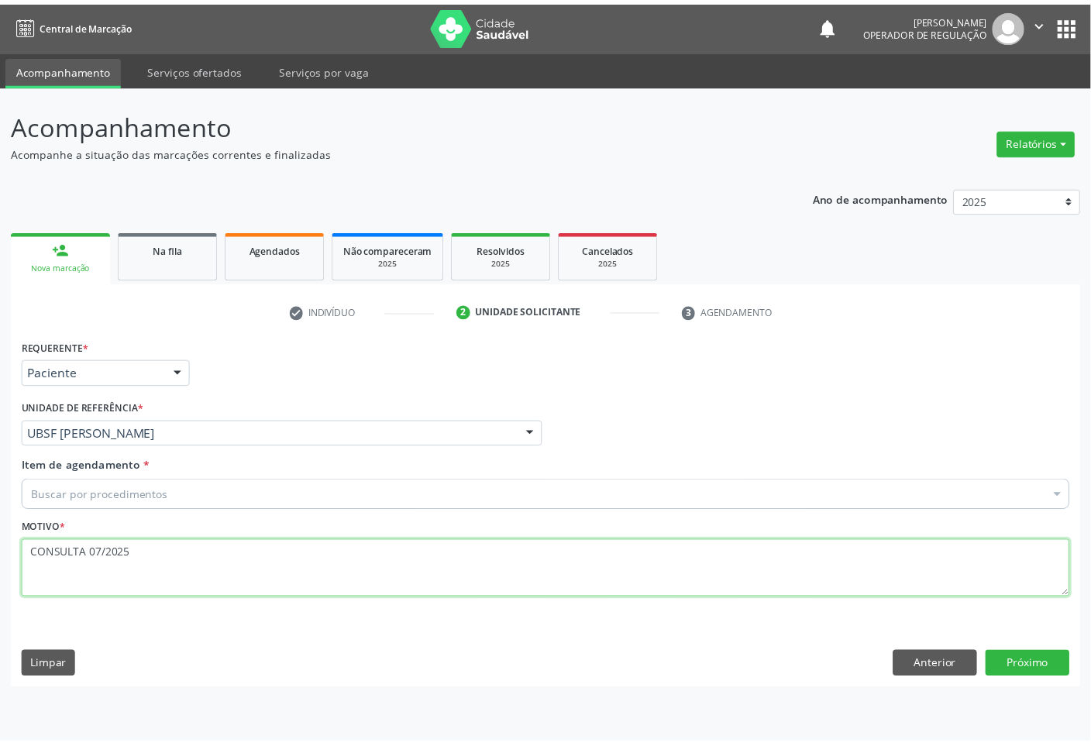
scroll to position [12, 0]
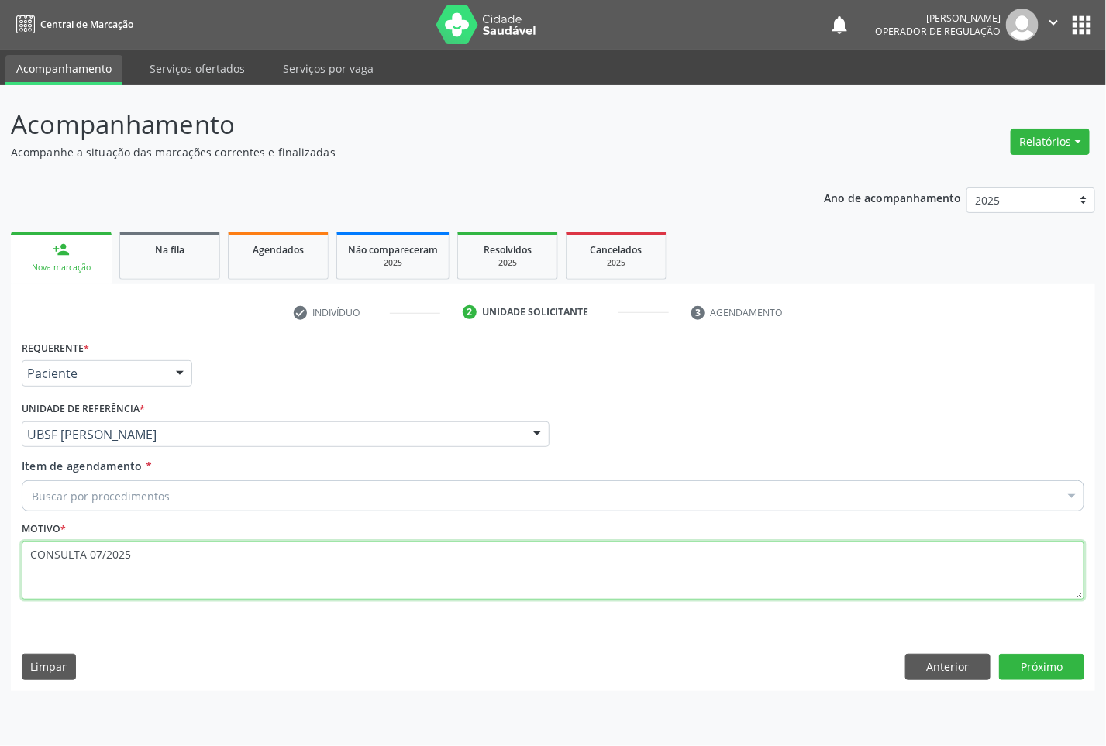
type textarea "CONSULTA 07/2025"
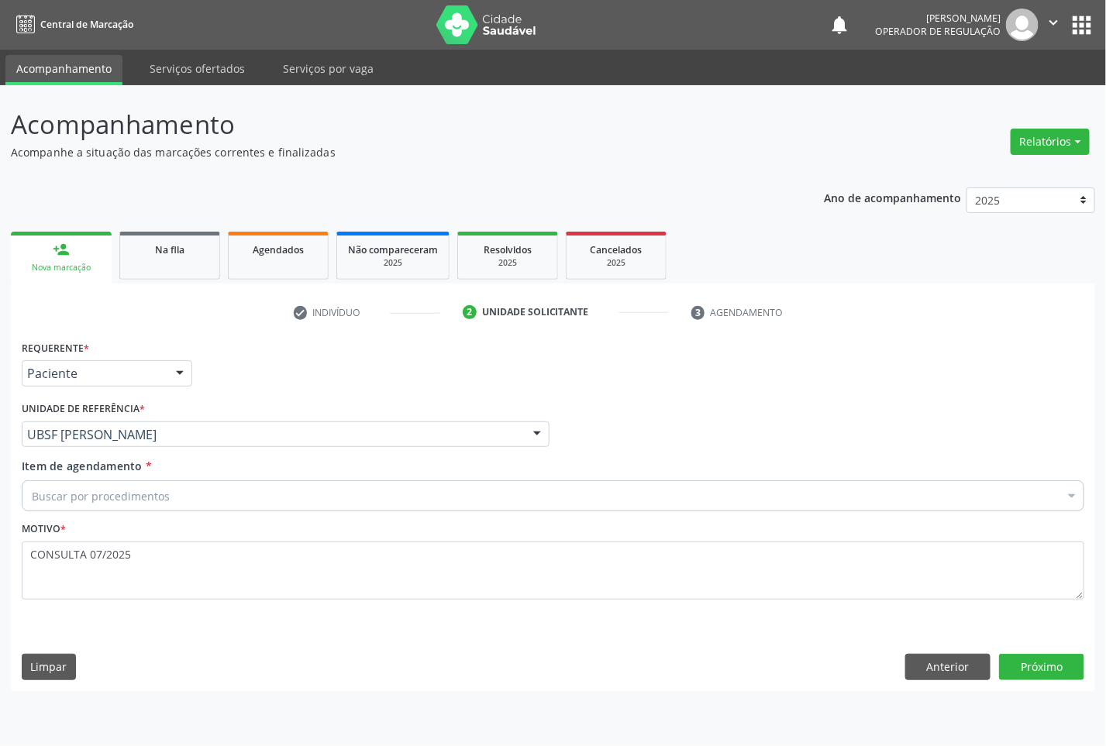
click at [422, 485] on div "Buscar por procedimentos" at bounding box center [553, 496] width 1063 height 31
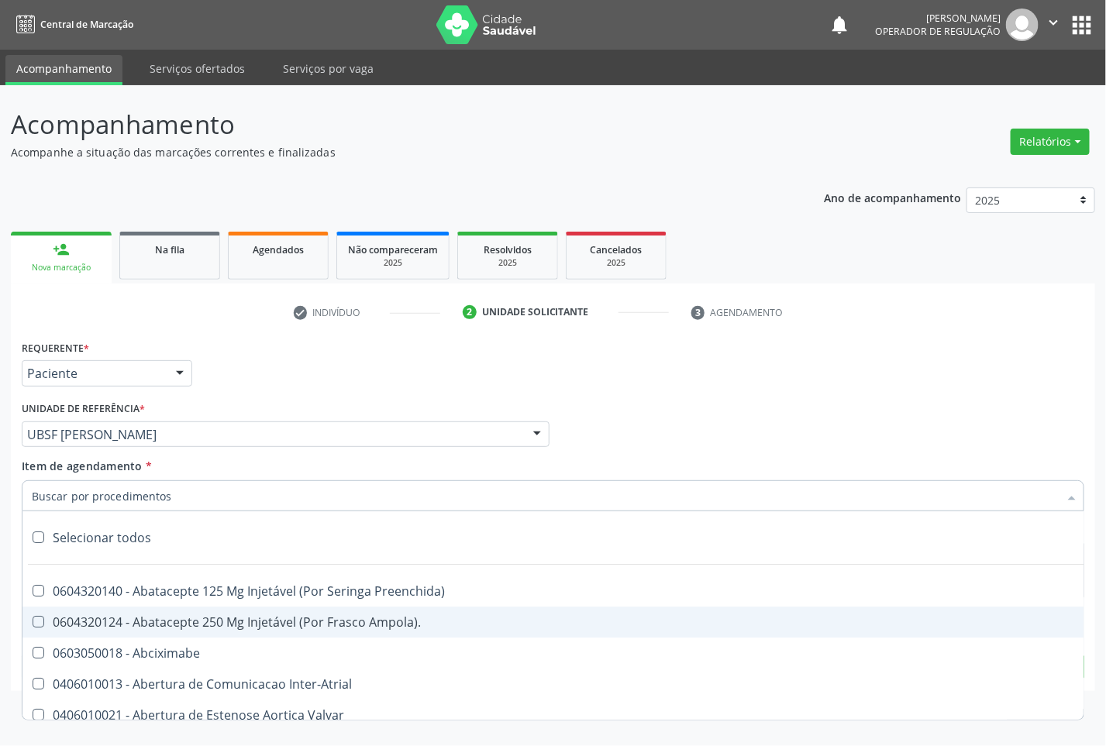
paste input "OFTALMOLOGISTA"
type input "OFTALMOLOGISTA"
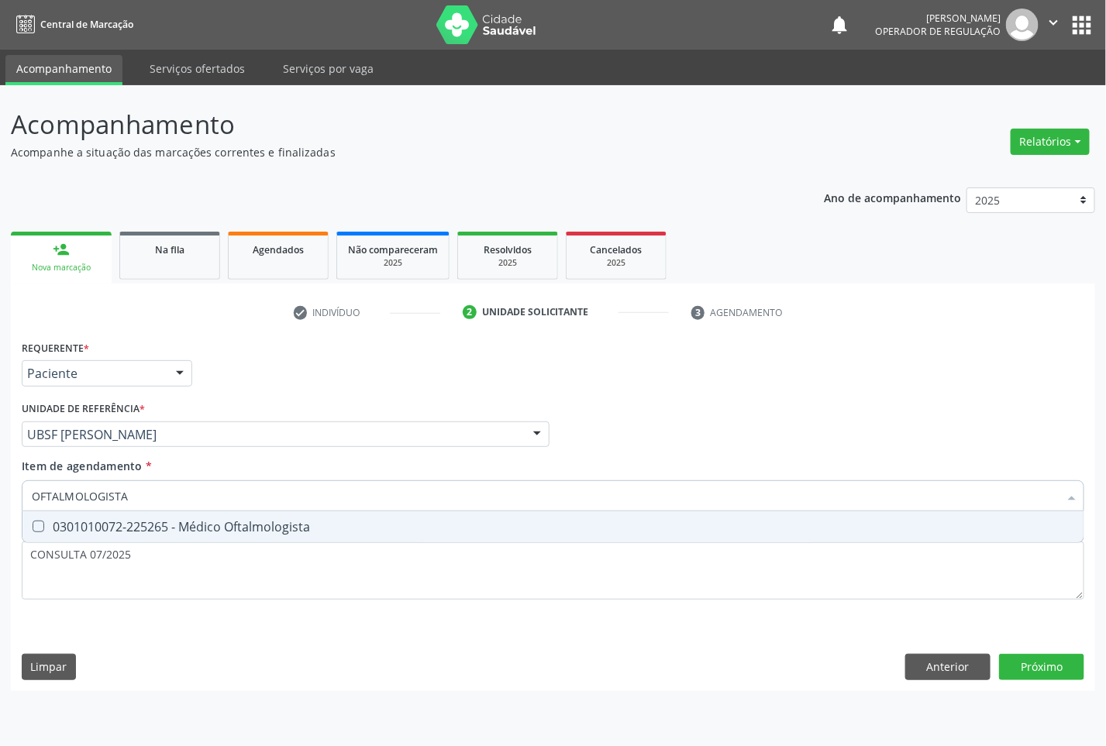
click at [439, 519] on span "0301010072-225265 - Médico Oftalmologista" at bounding box center [552, 527] width 1061 height 31
checkbox Oftalmologista "true"
click at [1028, 674] on div "Requerente * Paciente Médico(a) Enfermeiro(a) Paciente Nenhum resultado encontr…" at bounding box center [553, 513] width 1084 height 354
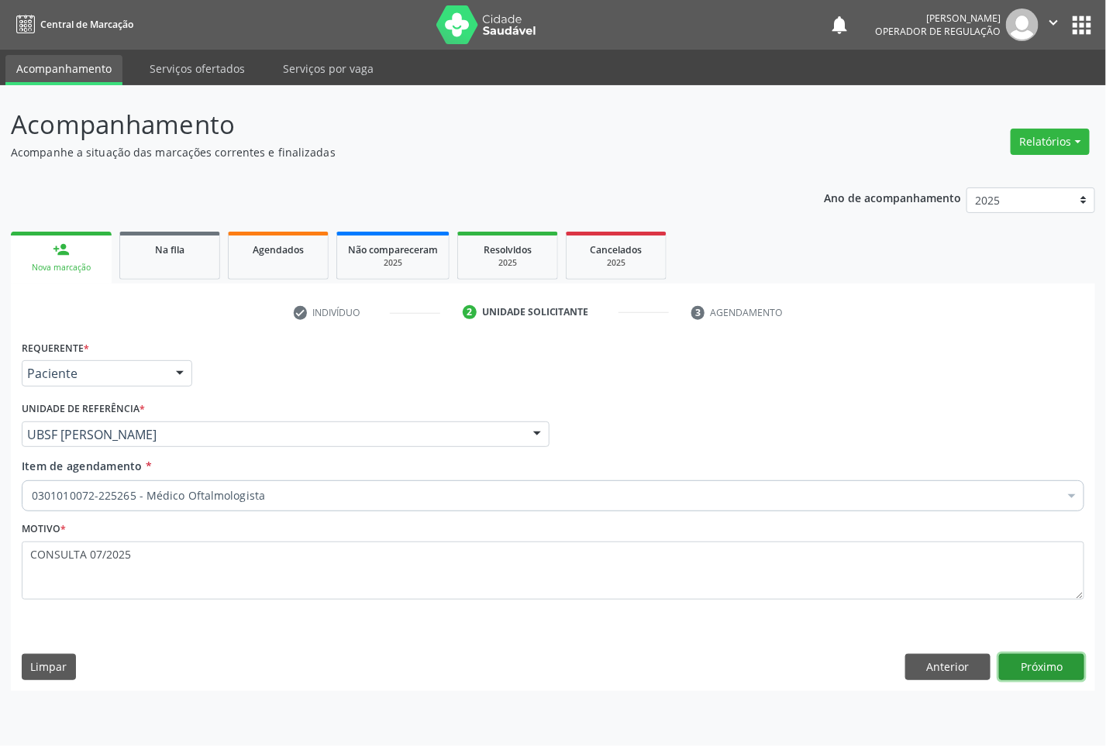
click at [1028, 664] on button "Próximo" at bounding box center [1041, 667] width 85 height 26
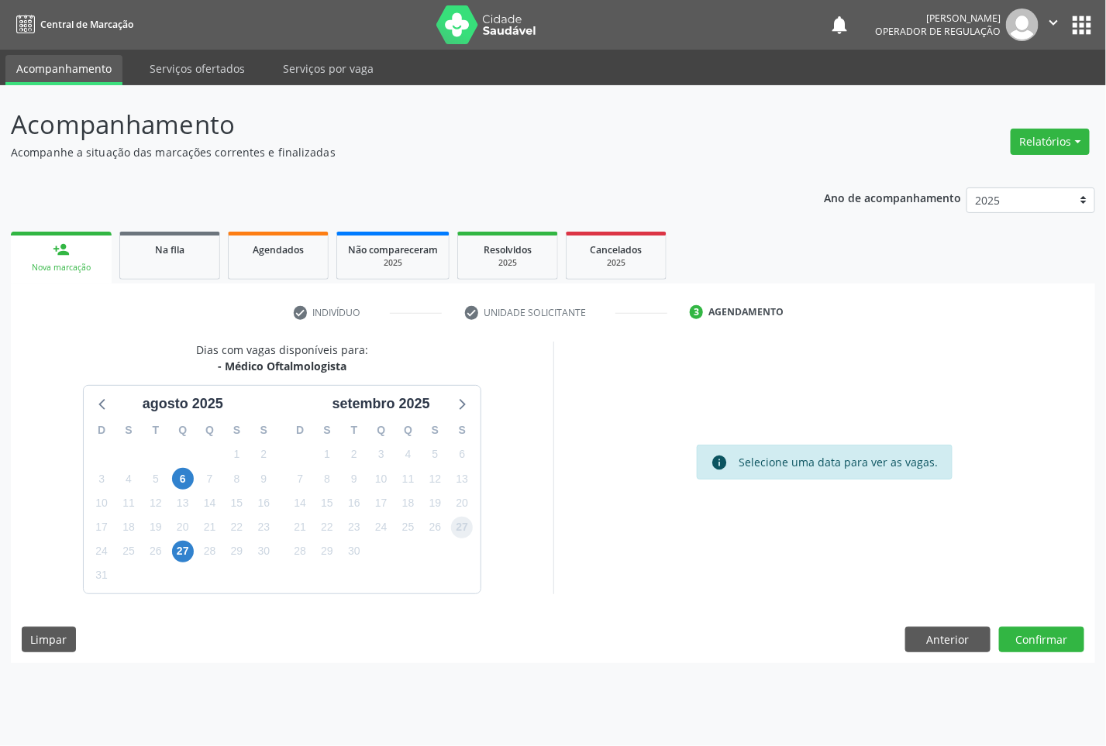
click at [471, 532] on span "27" at bounding box center [462, 528] width 22 height 22
click at [1068, 639] on button "Confirmar" at bounding box center [1041, 640] width 85 height 26
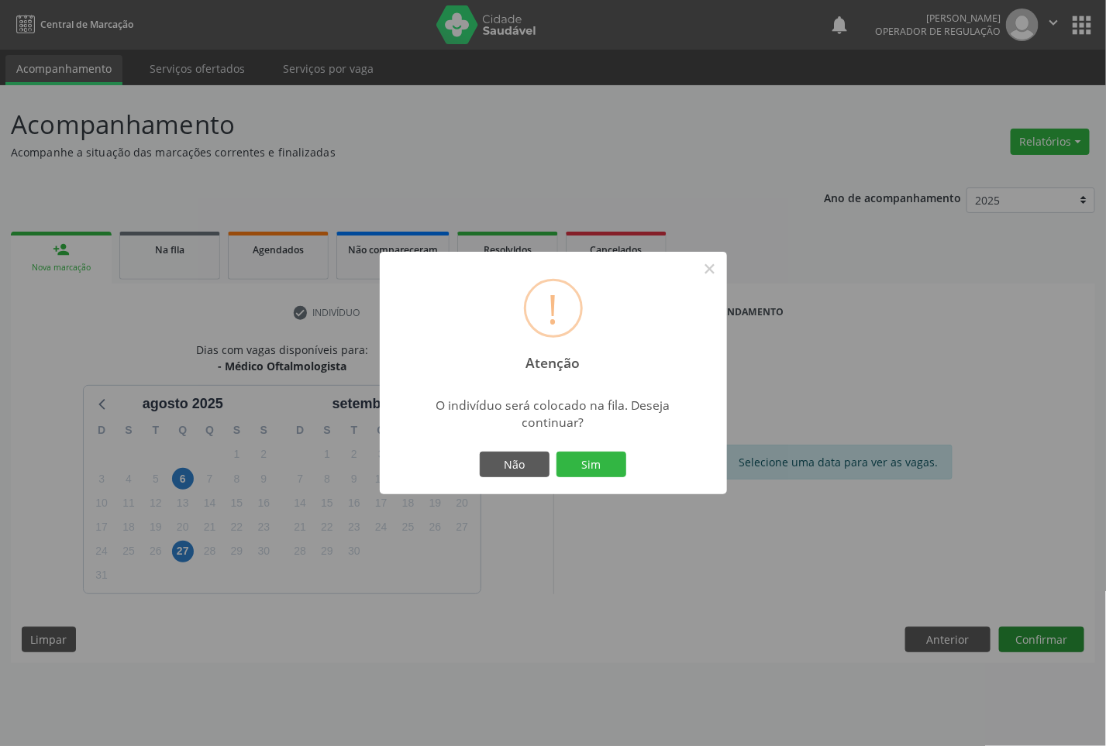
click at [556, 452] on button "Sim" at bounding box center [591, 465] width 70 height 26
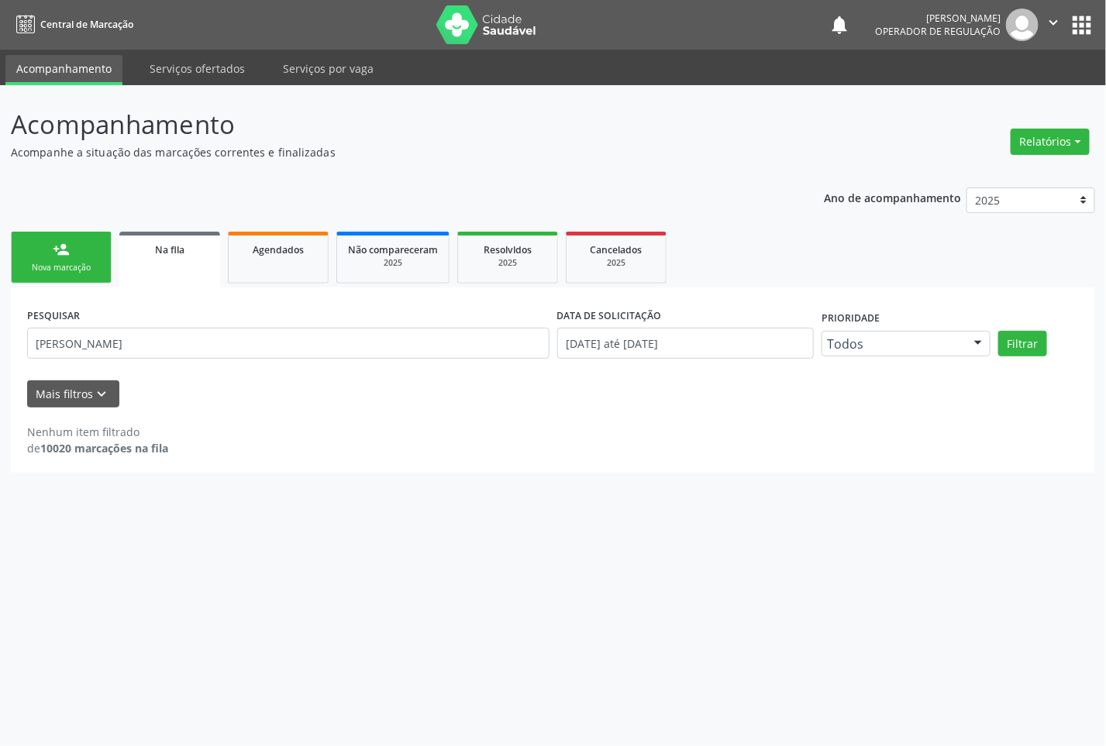
click at [83, 264] on div "Nova marcação" at bounding box center [61, 268] width 78 height 12
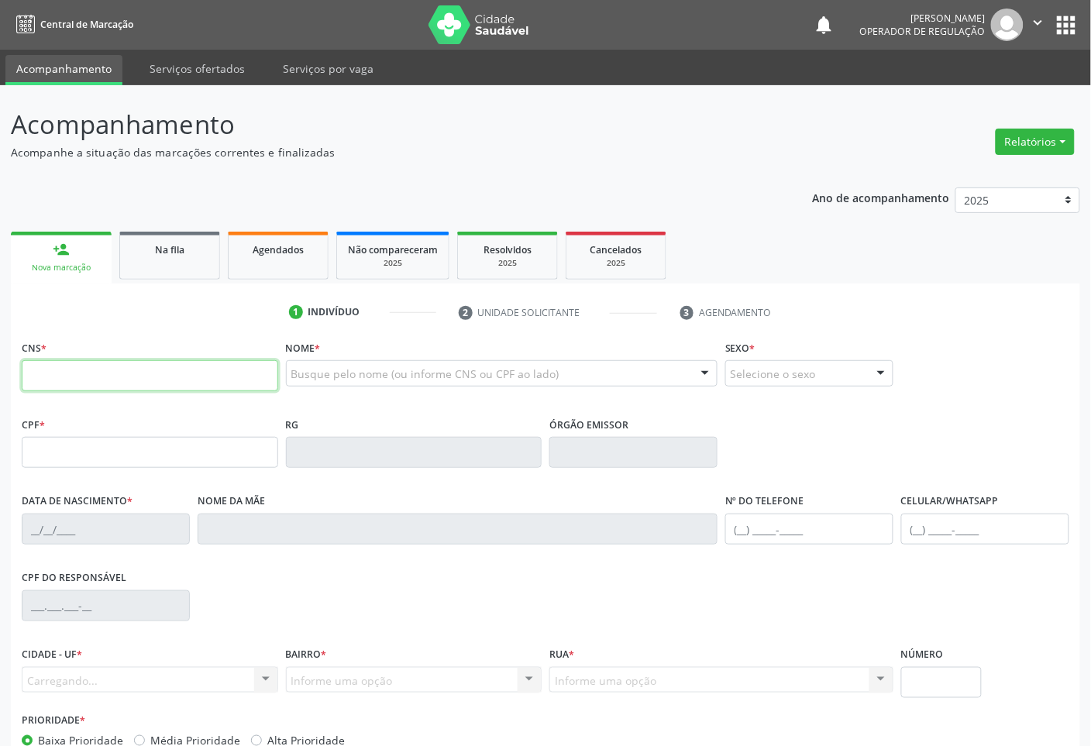
click at [175, 378] on input "text" at bounding box center [150, 375] width 257 height 31
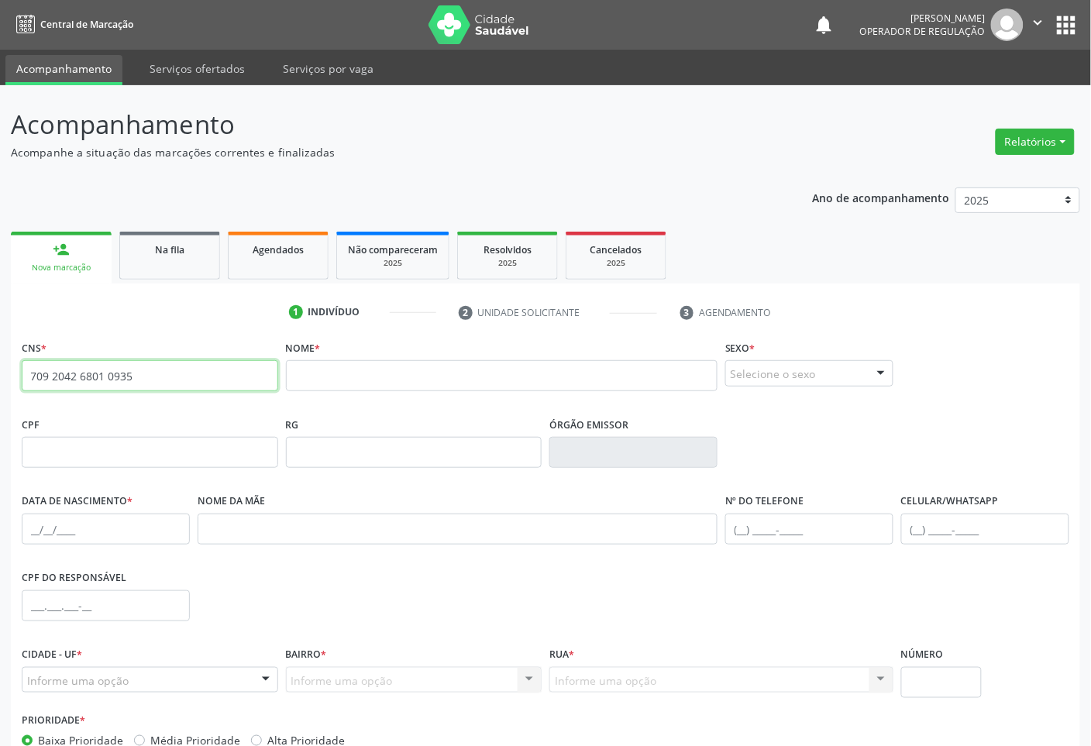
click at [155, 384] on input "709 2042 6801 0935" at bounding box center [150, 375] width 257 height 31
type input "709 2042 6801 0935"
click at [181, 362] on input "709 2042 6801 0935" at bounding box center [150, 375] width 257 height 31
click at [1059, 17] on button "apps" at bounding box center [1066, 25] width 27 height 27
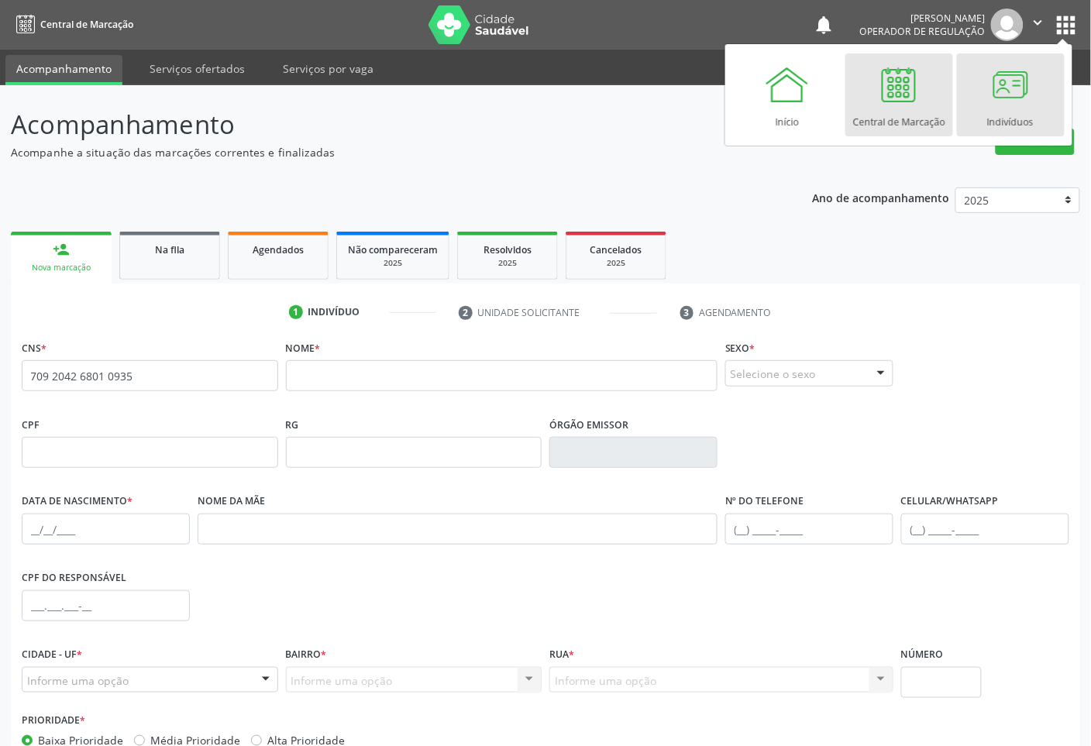
click at [1028, 86] on div at bounding box center [1010, 84] width 47 height 47
